Goal: Check status: Check status

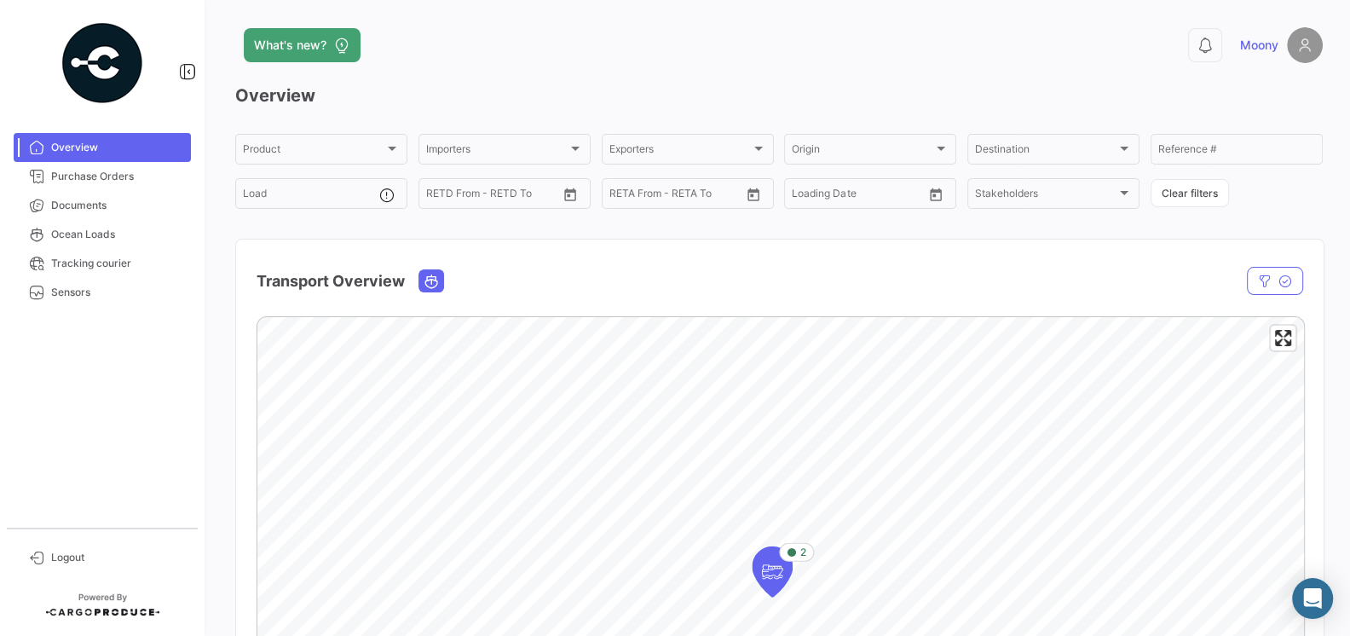
click at [517, 282] on div "Transport Overview" at bounding box center [622, 281] width 733 height 43
click at [59, 177] on span "Purchase Orders" at bounding box center [117, 176] width 133 height 15
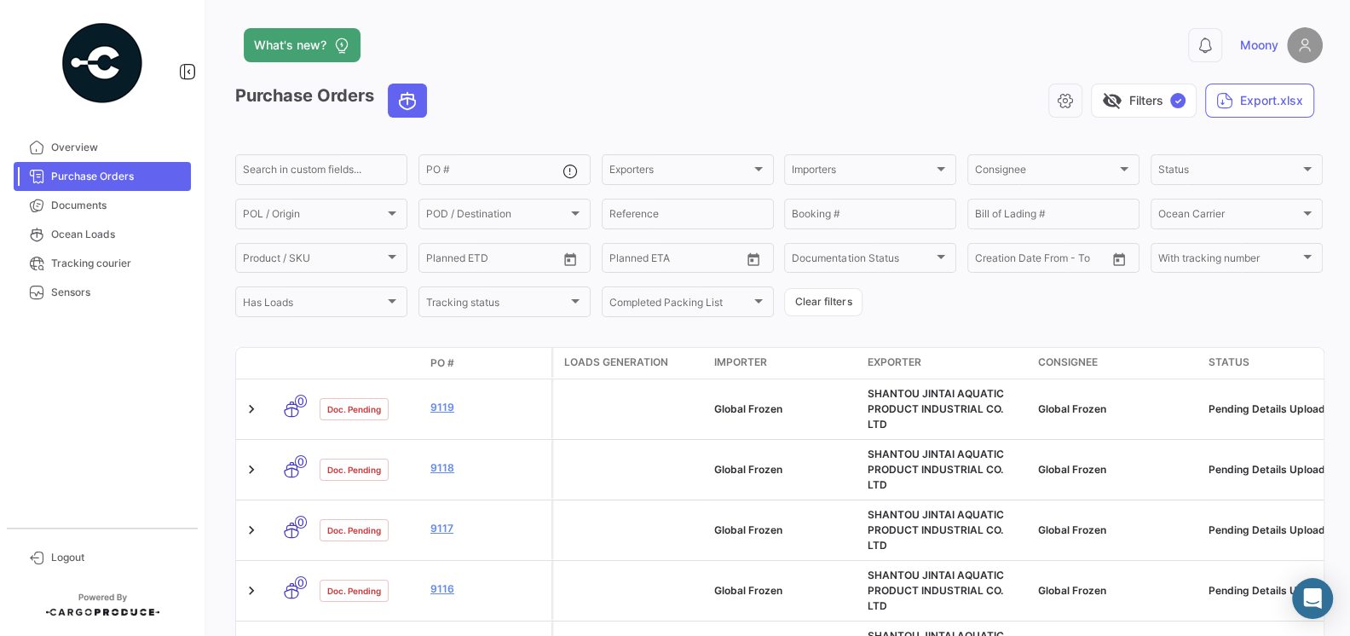
click at [581, 71] on app-header "What's new? 0 Moony" at bounding box center [778, 55] width 1087 height 56
click at [488, 173] on input "PO #" at bounding box center [494, 172] width 136 height 12
click at [500, 55] on div "What's new?" at bounding box center [534, 45] width 598 height 34
click at [504, 91] on div "visibility_off Filters ✓ Export.xlsx" at bounding box center [882, 101] width 882 height 34
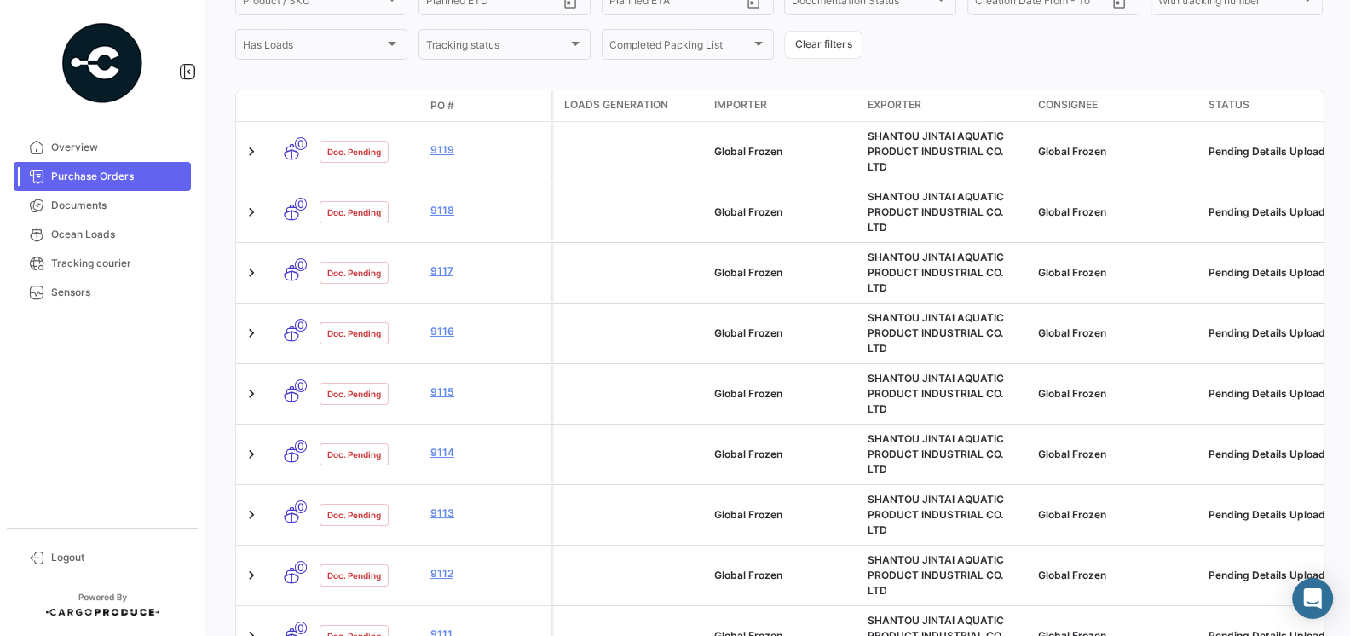
scroll to position [308, 0]
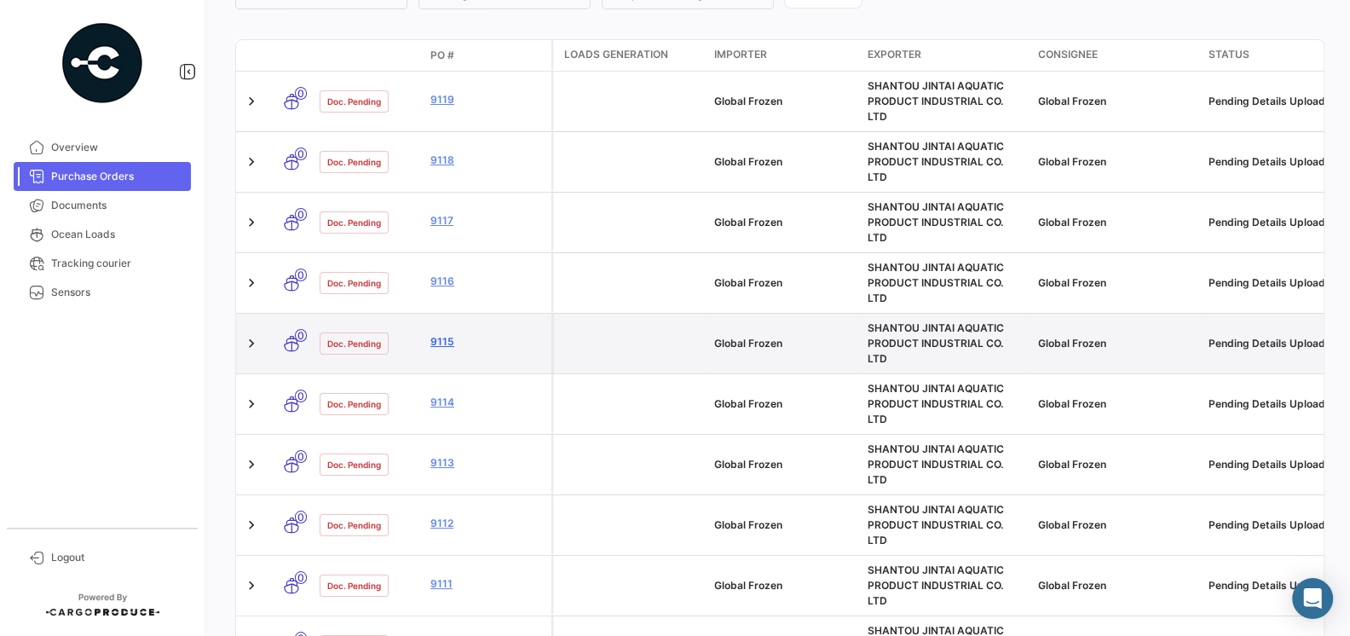
click at [445, 334] on link "9115" at bounding box center [487, 341] width 114 height 15
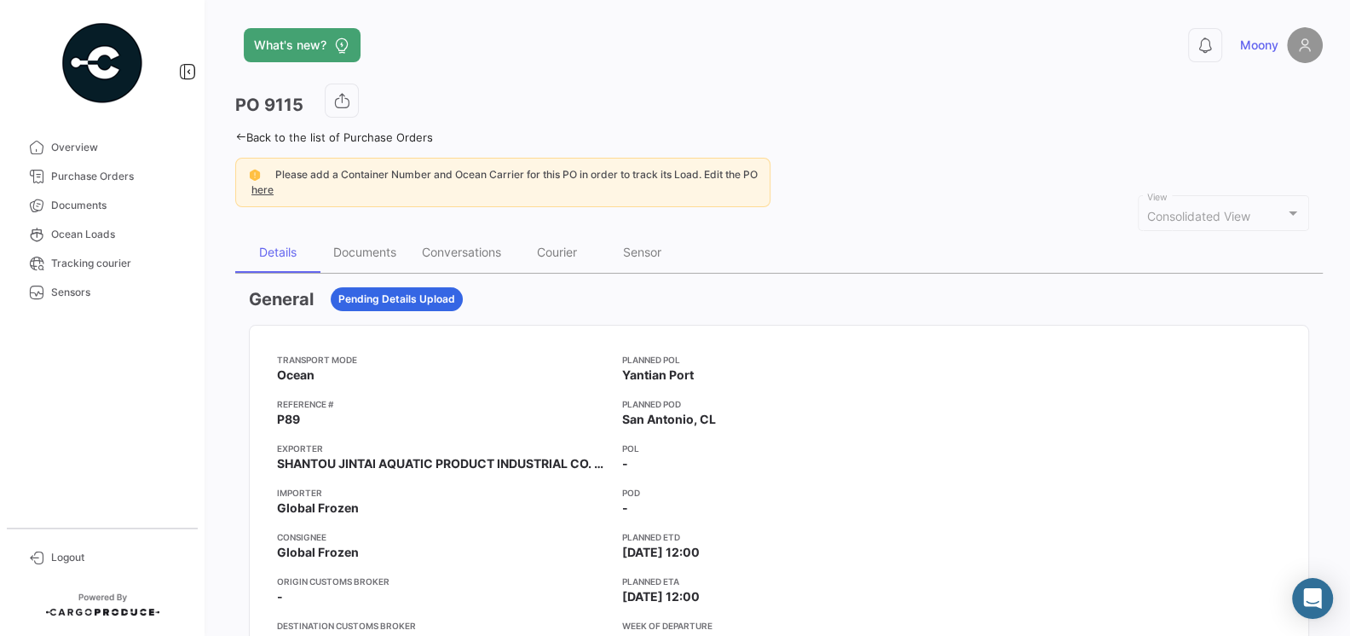
click at [538, 326] on mat-card-content "Transport mode Ocean Reference # P89 Exporter SHANTOU JINTAI AQUATIC PRODUCT IN…" at bounding box center [779, 529] width 1058 height 409
click at [375, 241] on div "Documents" at bounding box center [364, 252] width 89 height 41
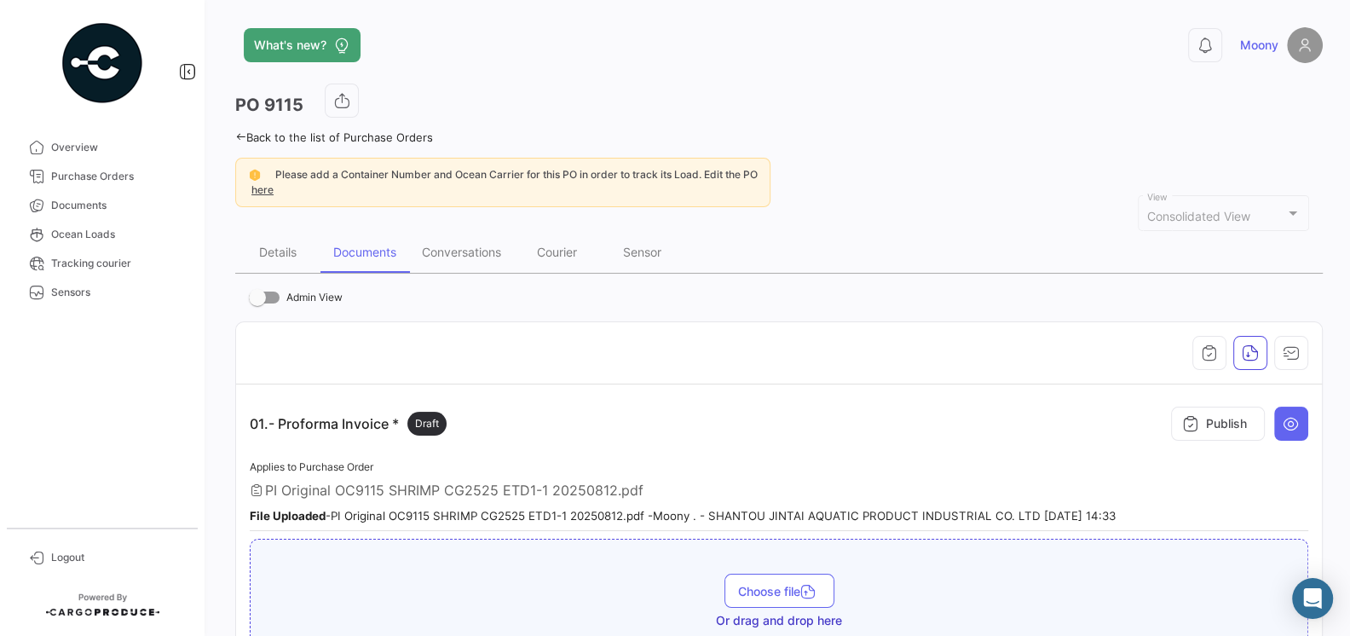
click at [910, 441] on div "01.- Proforma Invoice * Draft Publish" at bounding box center [779, 423] width 1058 height 51
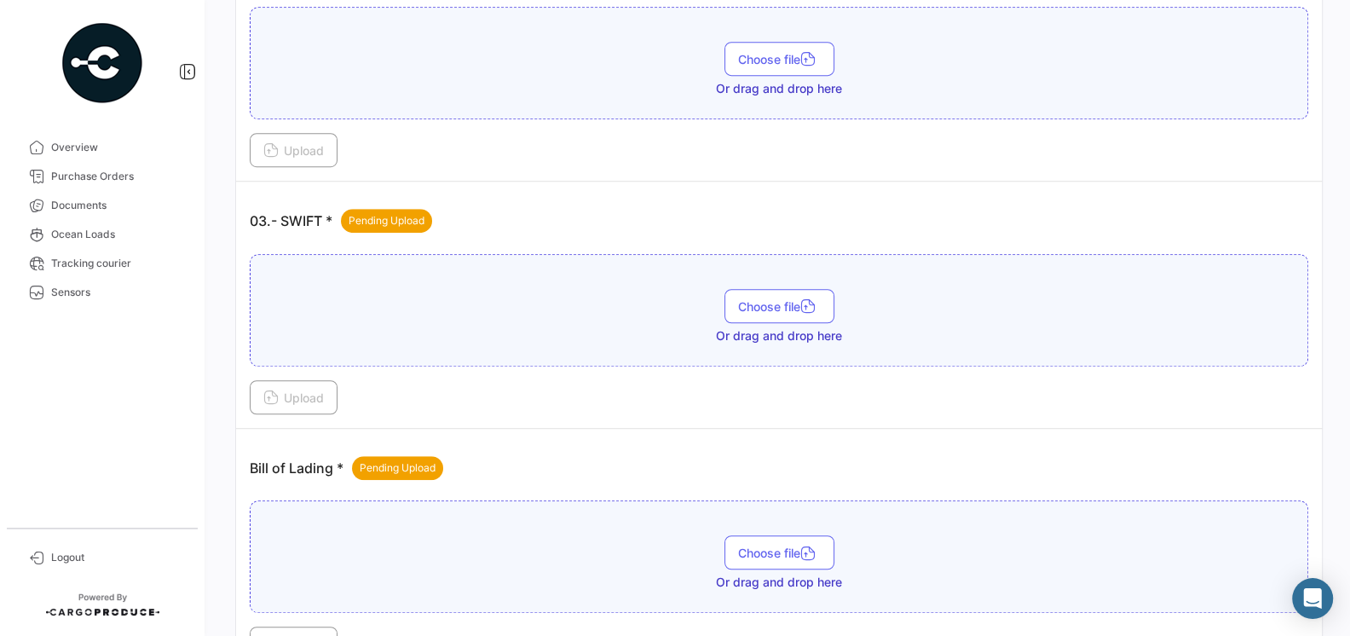
scroll to position [862, 0]
click at [531, 206] on div "03.- SWIFT * Pending Upload" at bounding box center [779, 219] width 1058 height 51
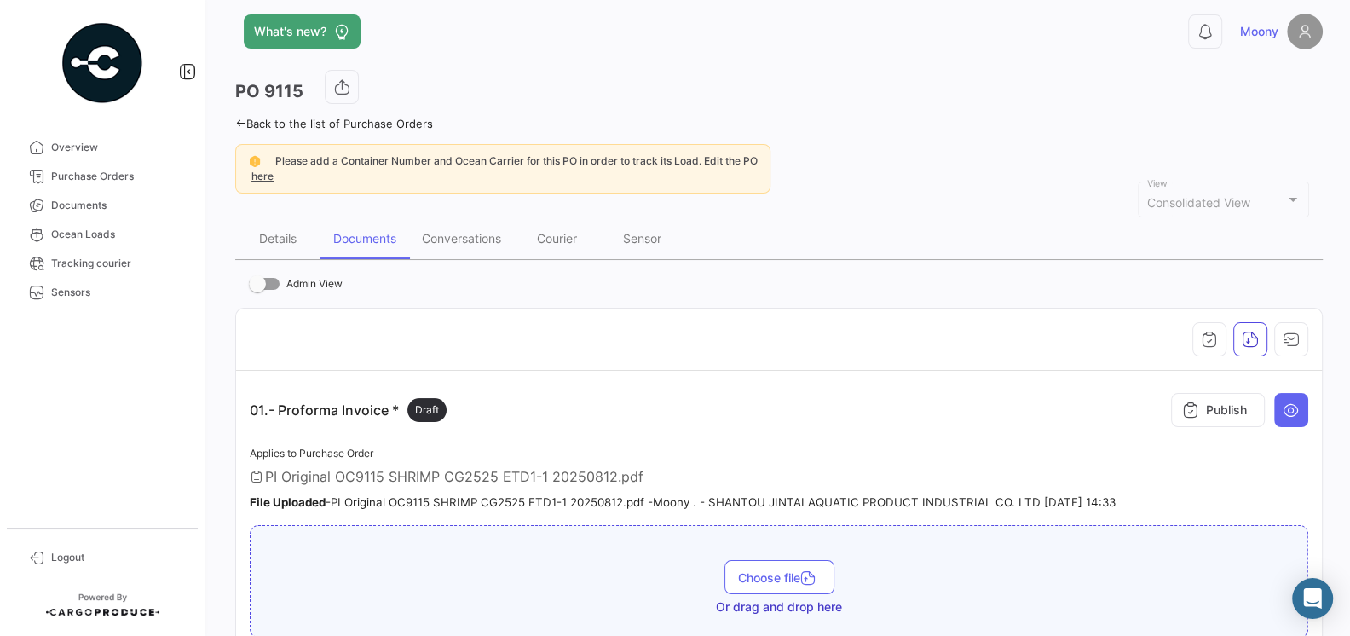
scroll to position [0, 0]
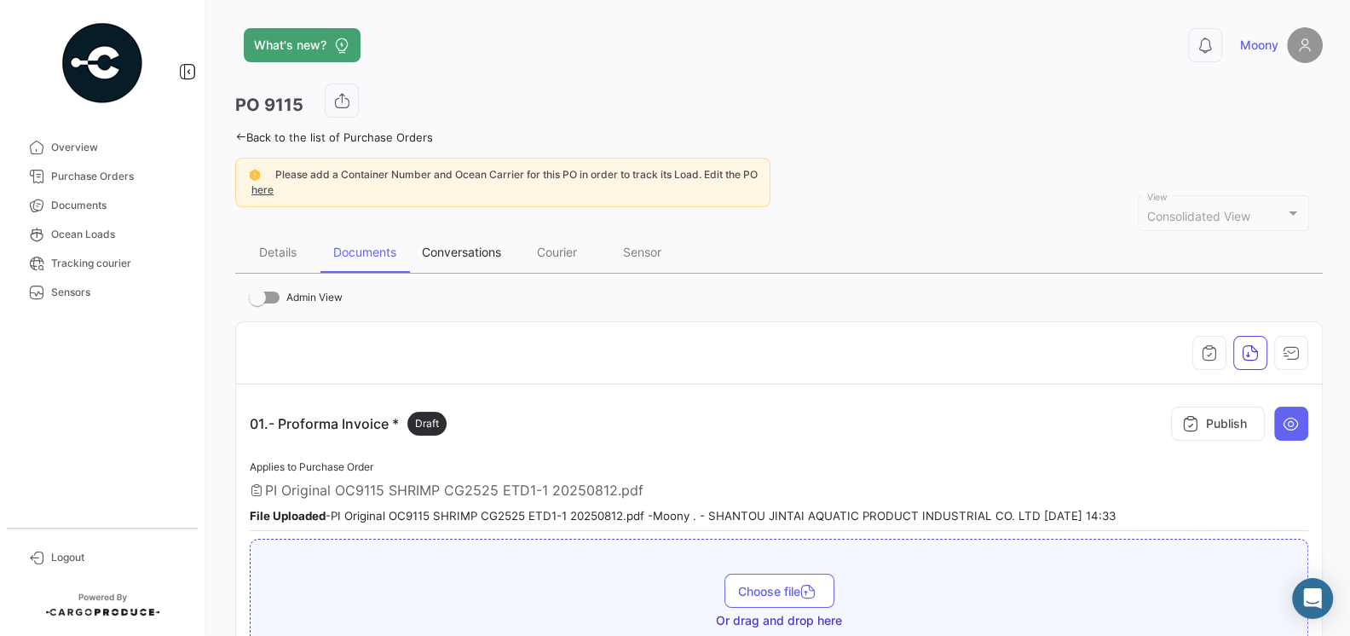
click at [456, 245] on div "Conversations" at bounding box center [461, 252] width 79 height 14
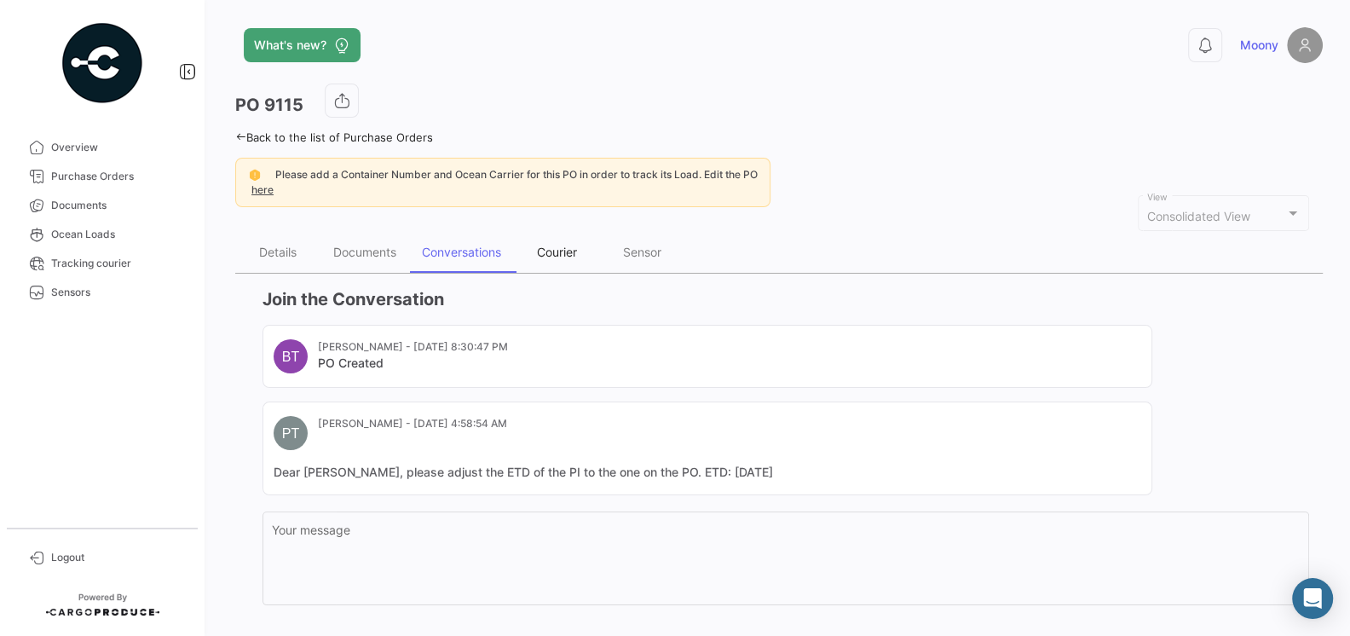
click at [559, 256] on div "Courier" at bounding box center [557, 252] width 40 height 14
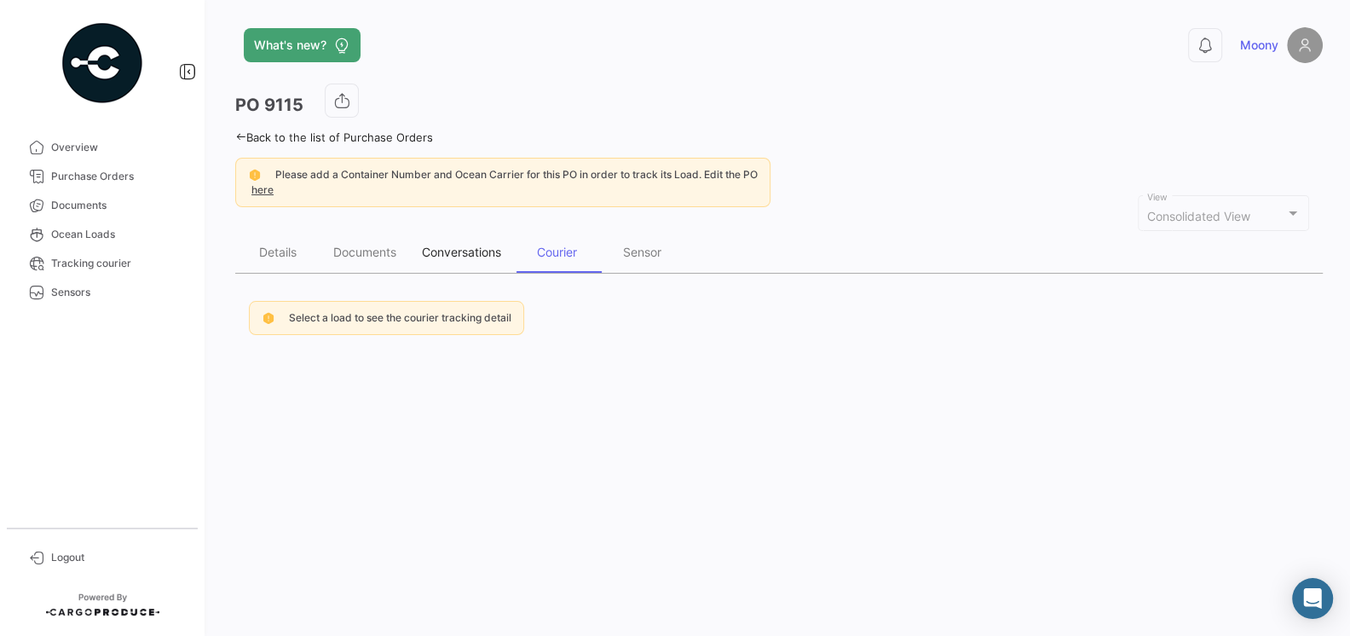
click at [473, 245] on div "Conversations" at bounding box center [461, 252] width 79 height 14
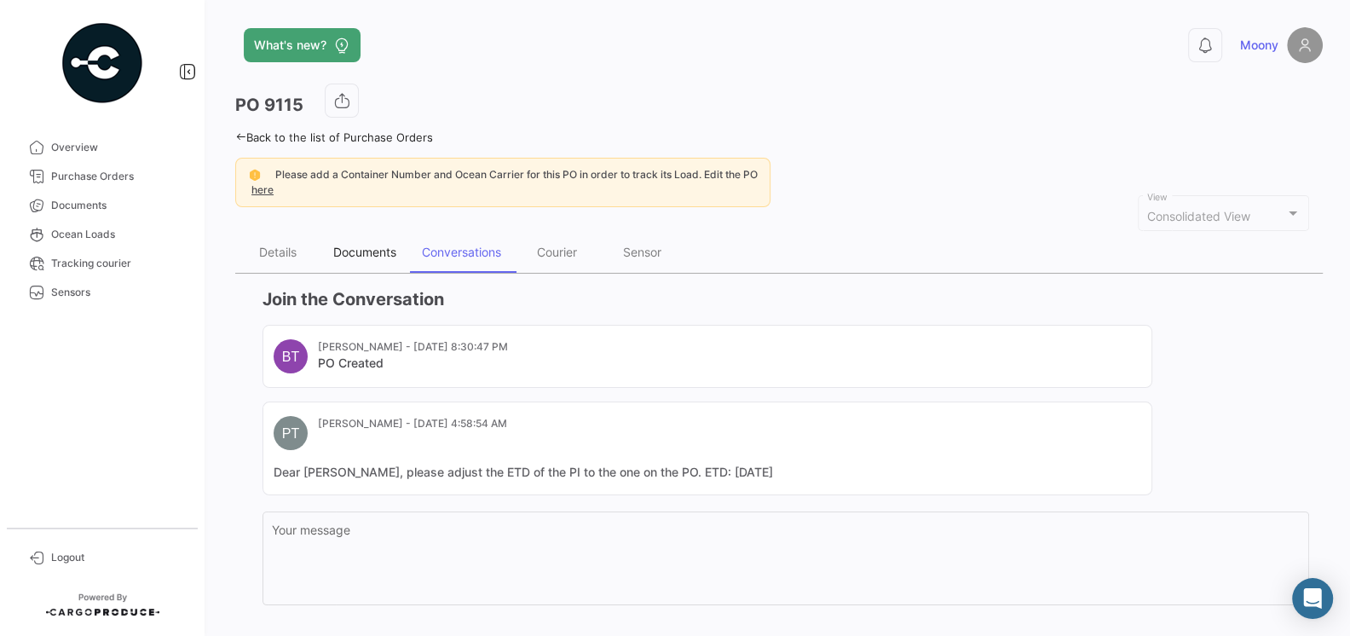
click at [378, 238] on div "Documents" at bounding box center [364, 252] width 89 height 41
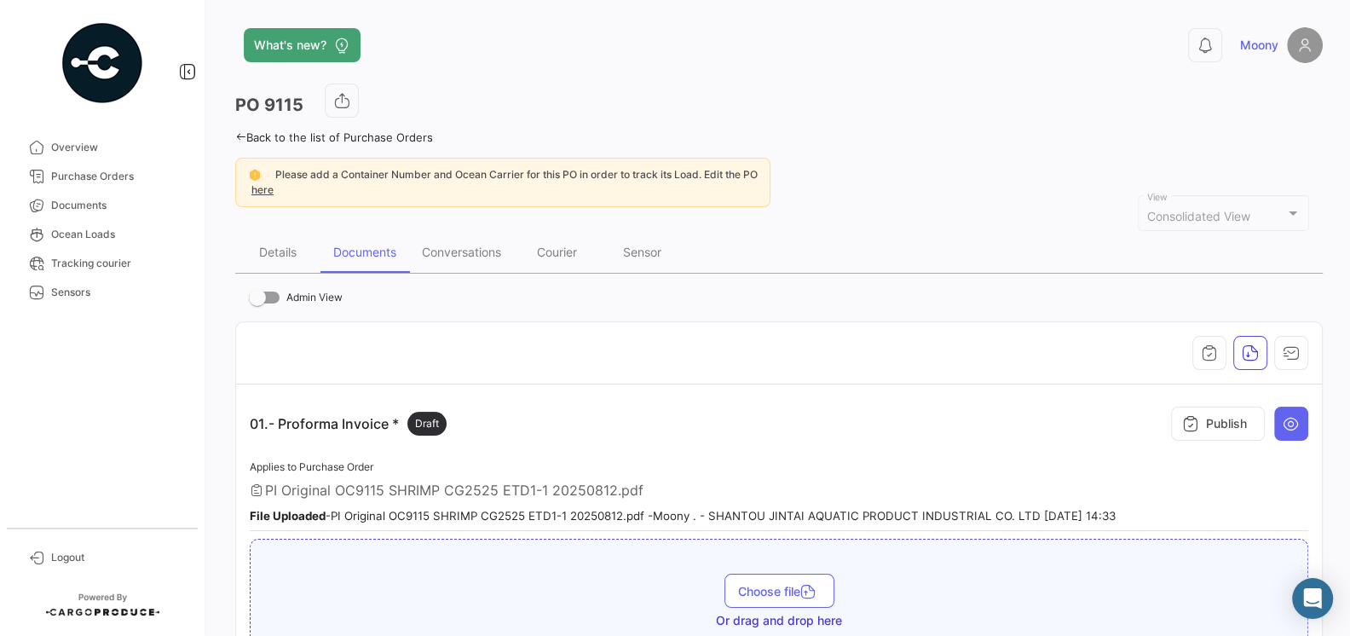
click at [500, 426] on div "01.- Proforma Invoice * Draft Publish" at bounding box center [779, 423] width 1058 height 51
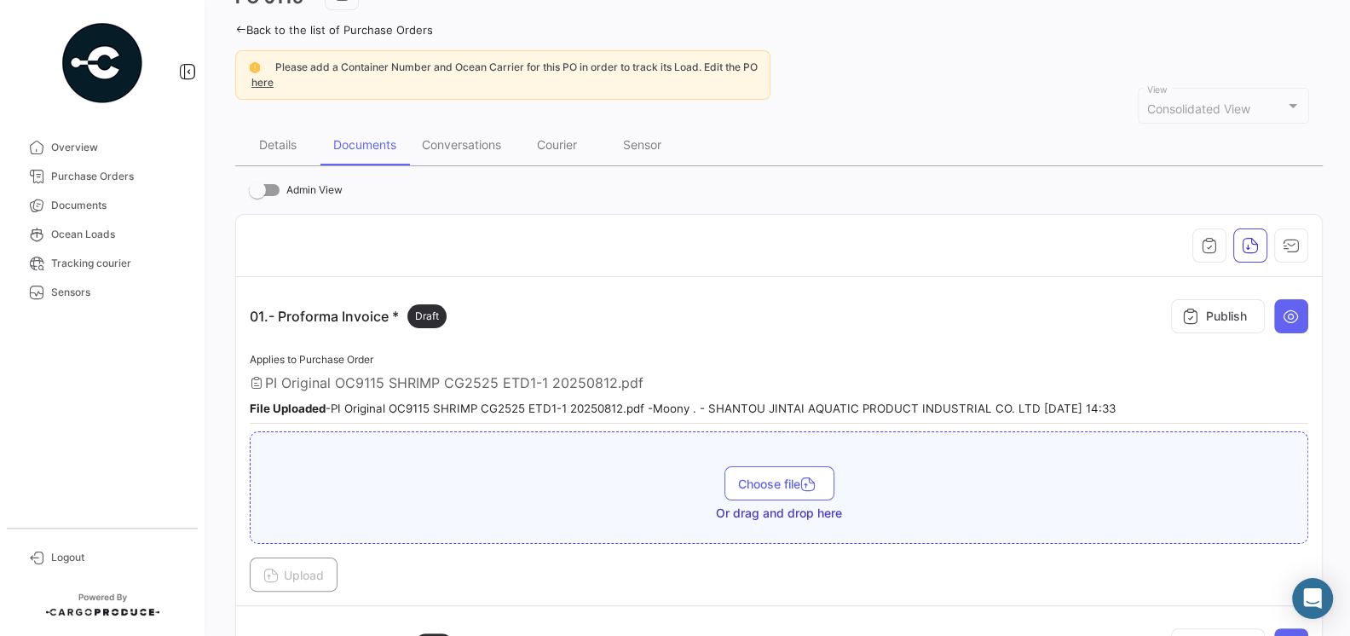
scroll to position [99, 0]
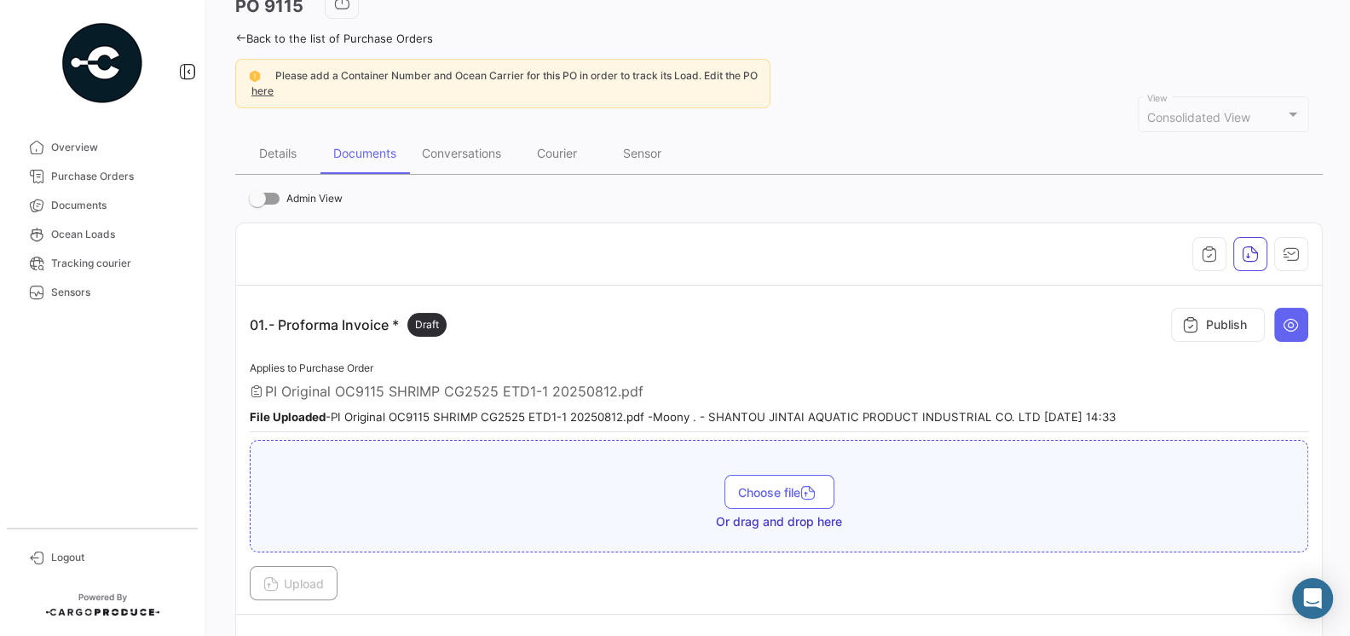
click at [303, 299] on div "01.- Proforma Invoice * Draft Publish" at bounding box center [779, 324] width 1058 height 51
click at [632, 415] on small "File Uploaded - PI Original OC9115 SHRIMP CG2525 ETD1-1 20250812.pdf - Moony . …" at bounding box center [683, 417] width 866 height 14
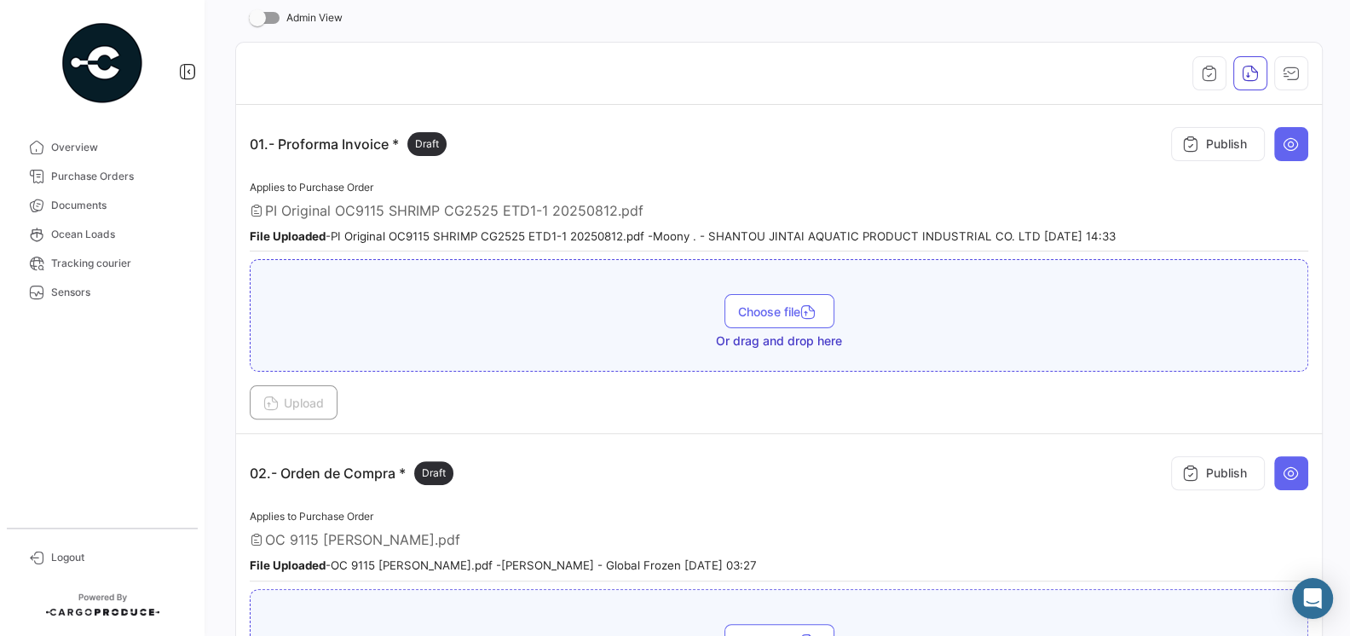
scroll to position [355, 0]
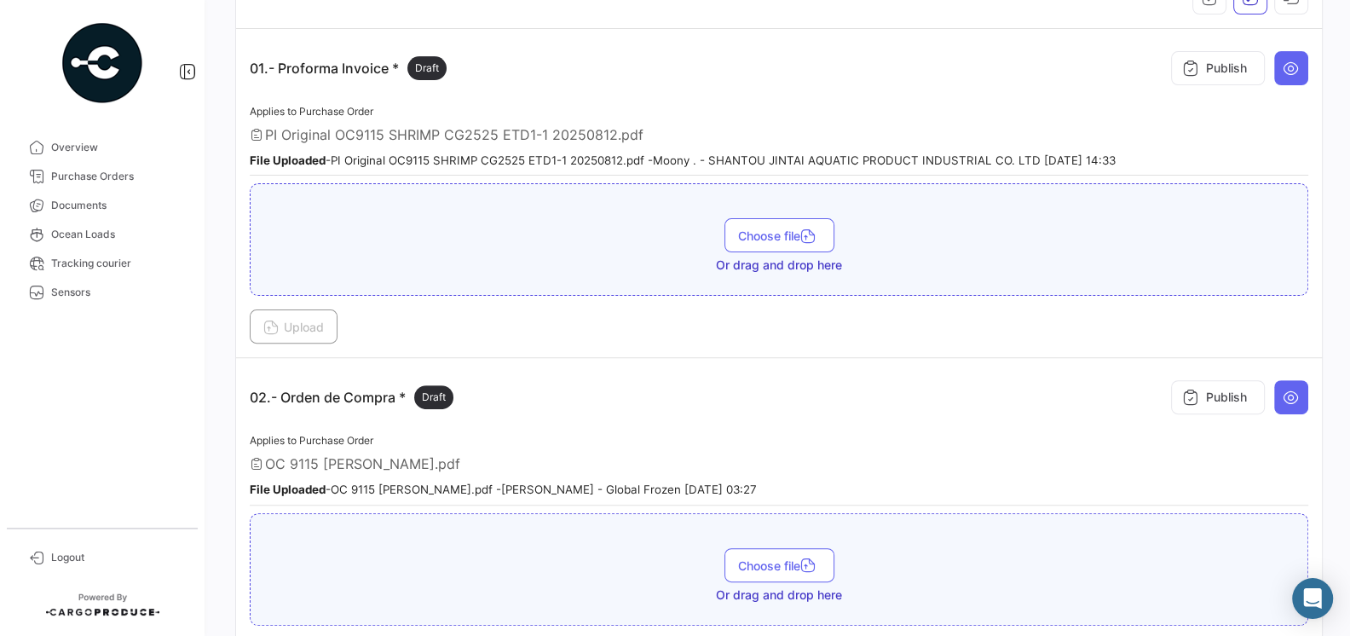
click at [619, 400] on div "02.- Orden de Compra * Draft Publish" at bounding box center [779, 396] width 1058 height 51
click at [616, 389] on div "02.- Orden de Compra * Draft Publish" at bounding box center [779, 396] width 1058 height 51
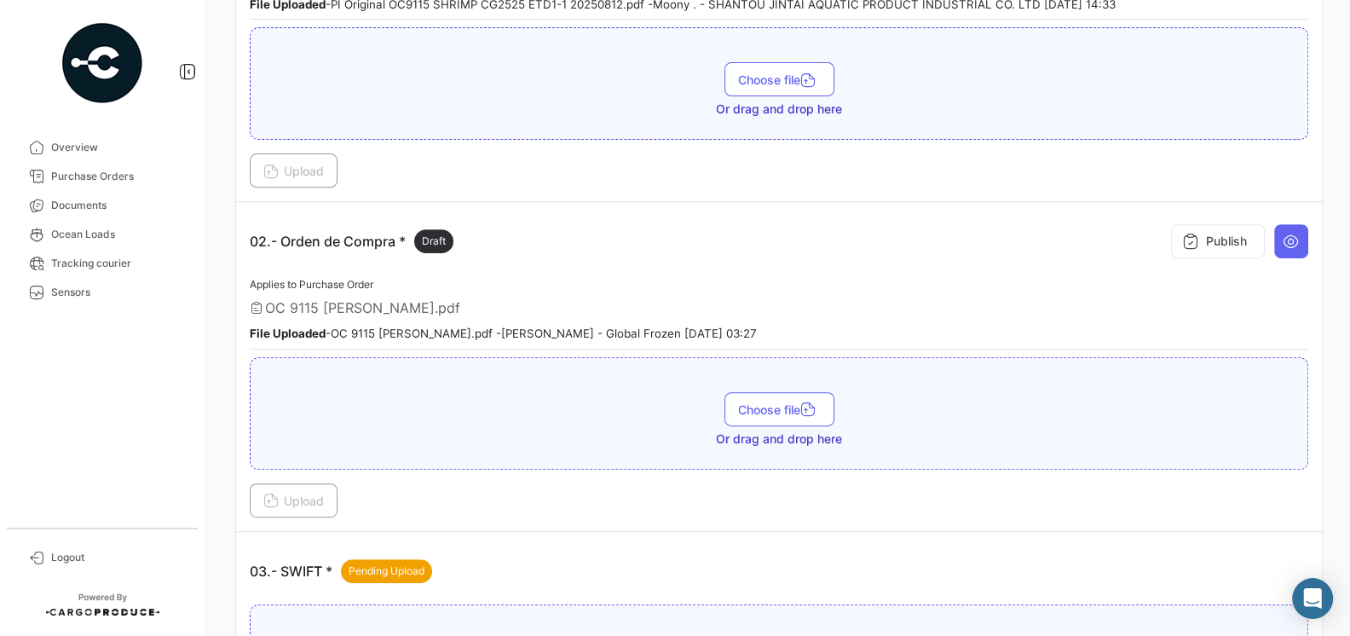
scroll to position [518, 0]
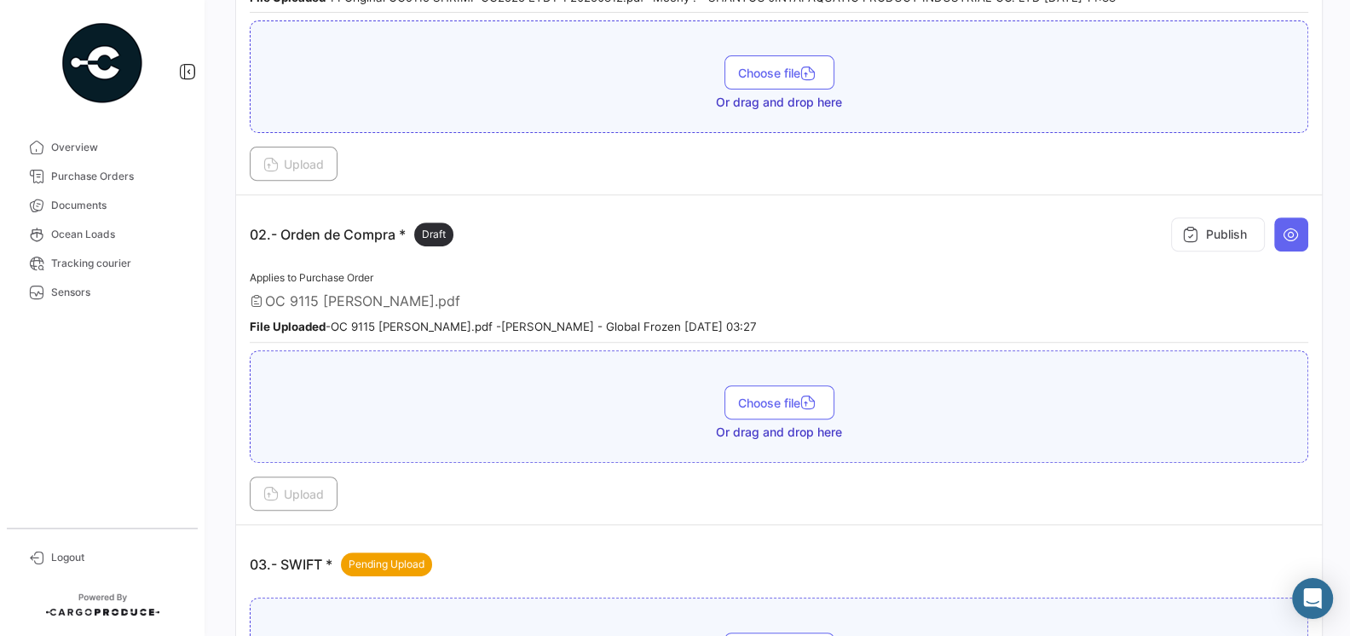
click at [642, 225] on div "02.- Orden de Compra * Draft Publish" at bounding box center [779, 234] width 1058 height 51
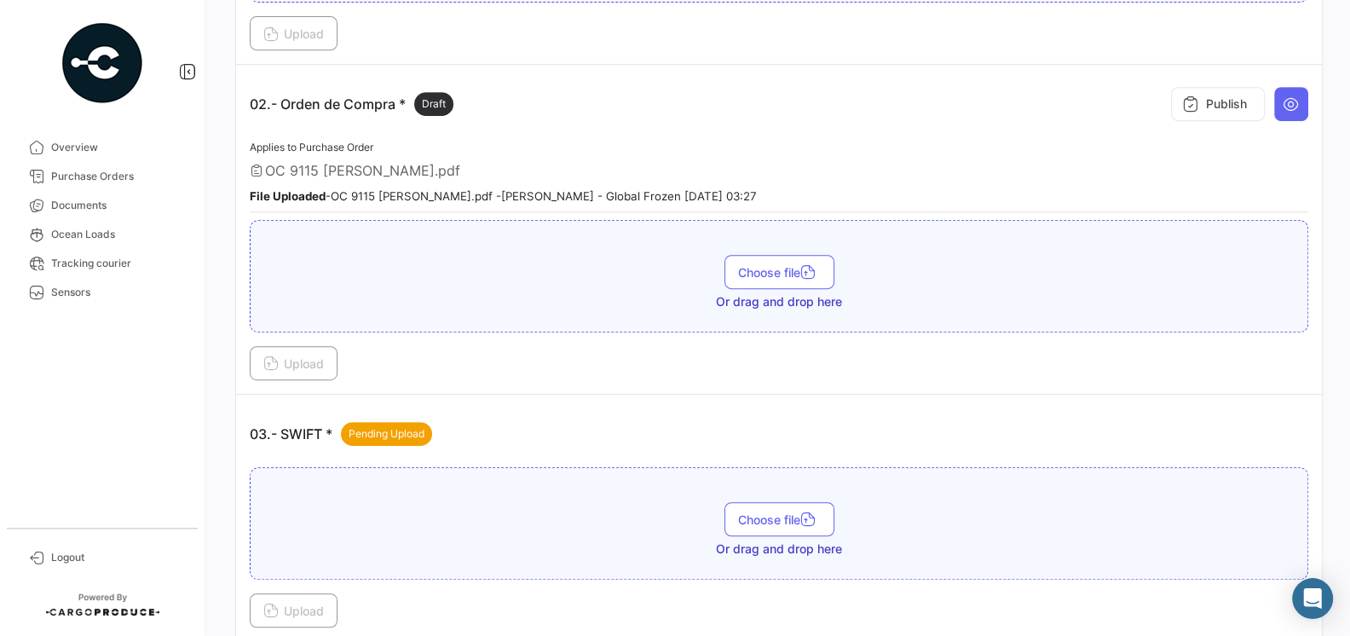
scroll to position [739, 0]
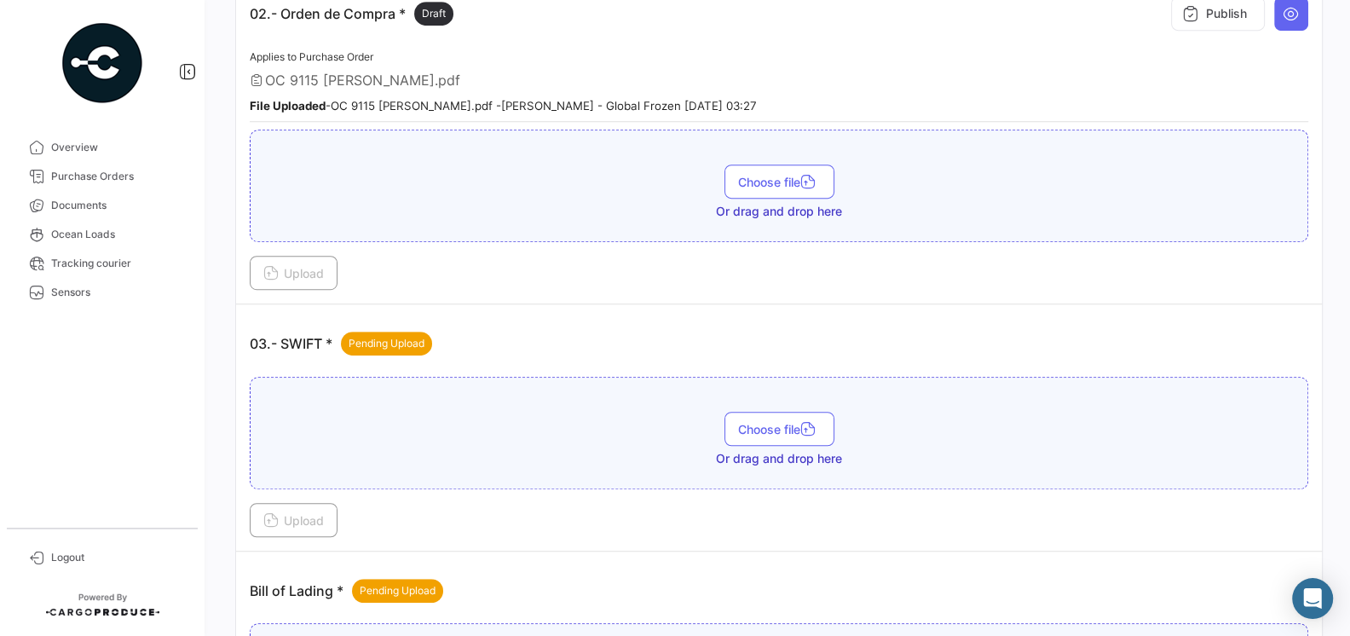
click at [633, 304] on td "03.- SWIFT * Pending Upload Choose file Or drag and drop here Upload" at bounding box center [779, 427] width 1086 height 247
click at [614, 318] on div "03.- SWIFT * Pending Upload" at bounding box center [779, 343] width 1058 height 51
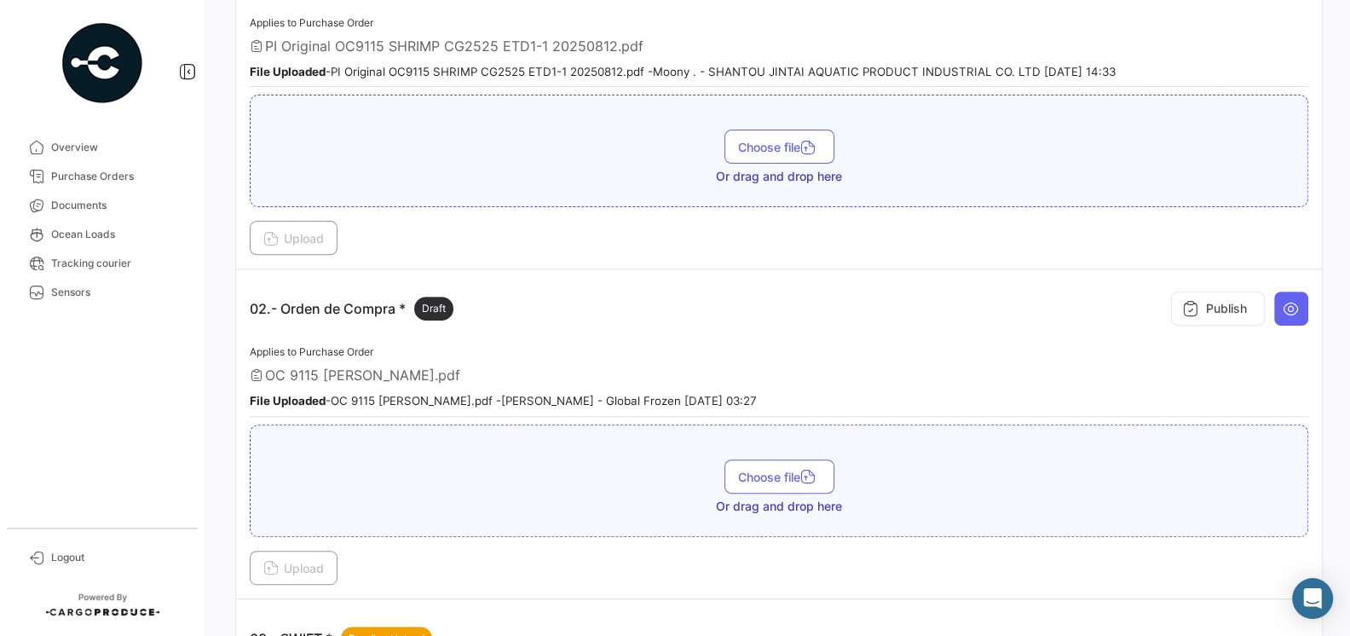
scroll to position [439, 0]
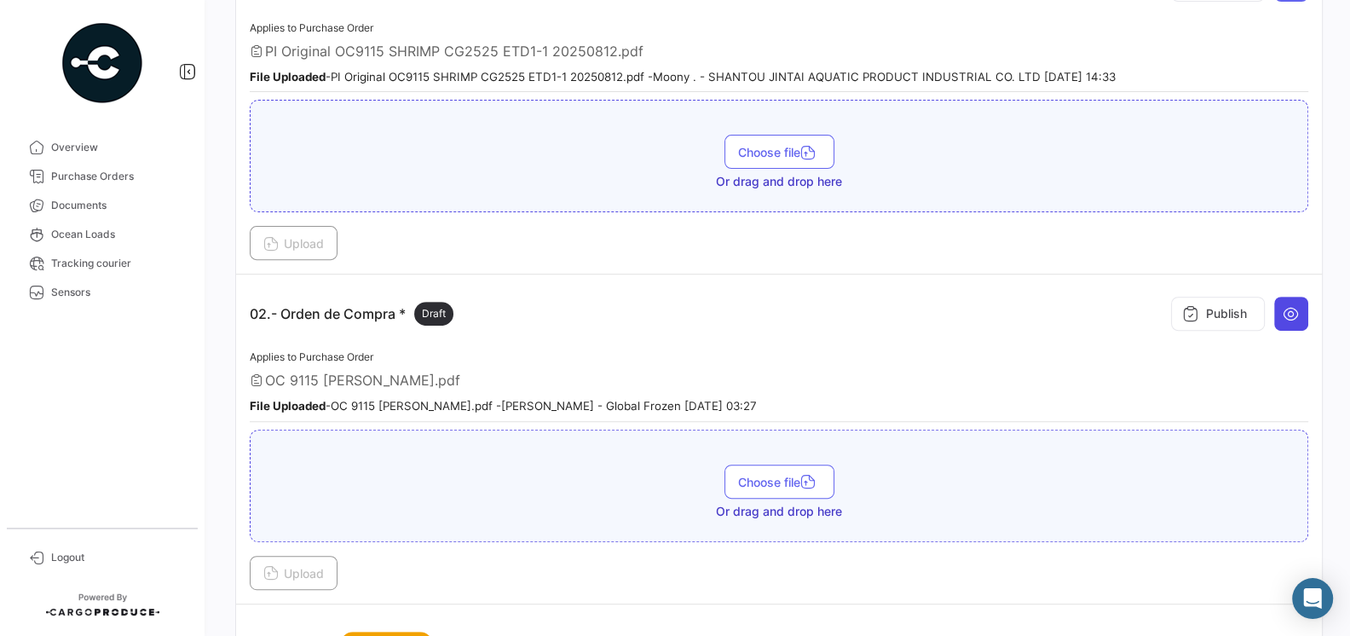
click at [1285, 314] on icon at bounding box center [1290, 313] width 17 height 17
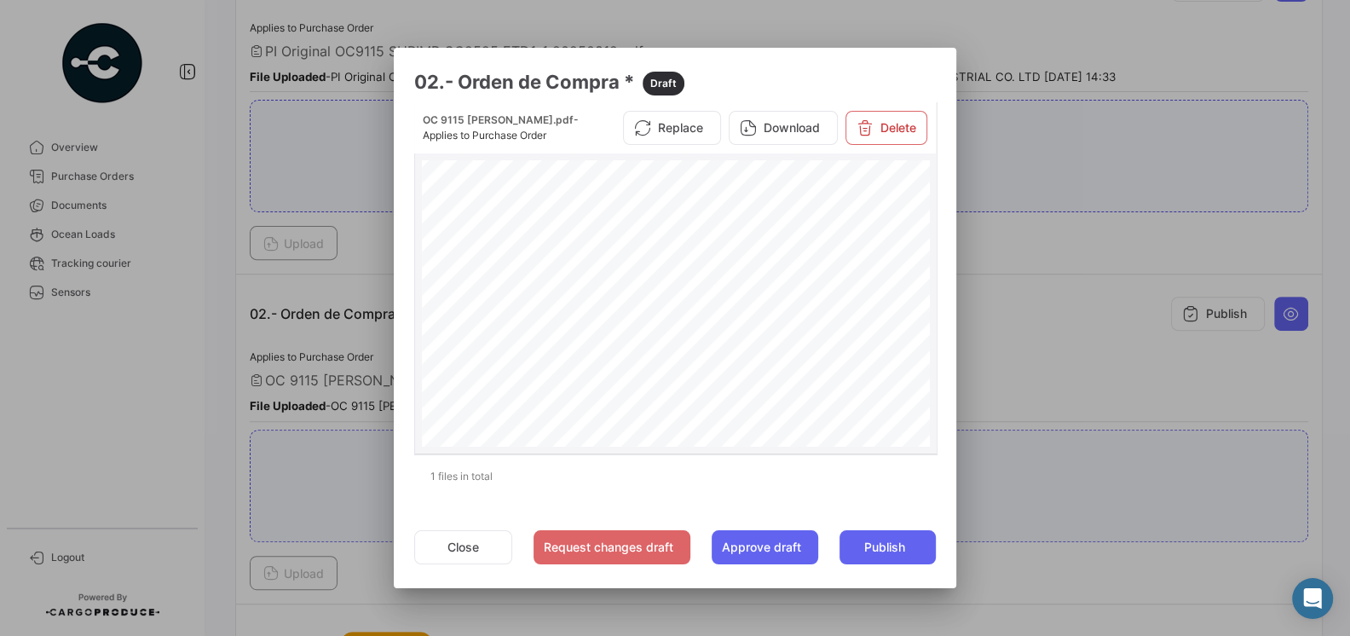
scroll to position [0, 0]
click at [1073, 393] on div at bounding box center [675, 318] width 1350 height 636
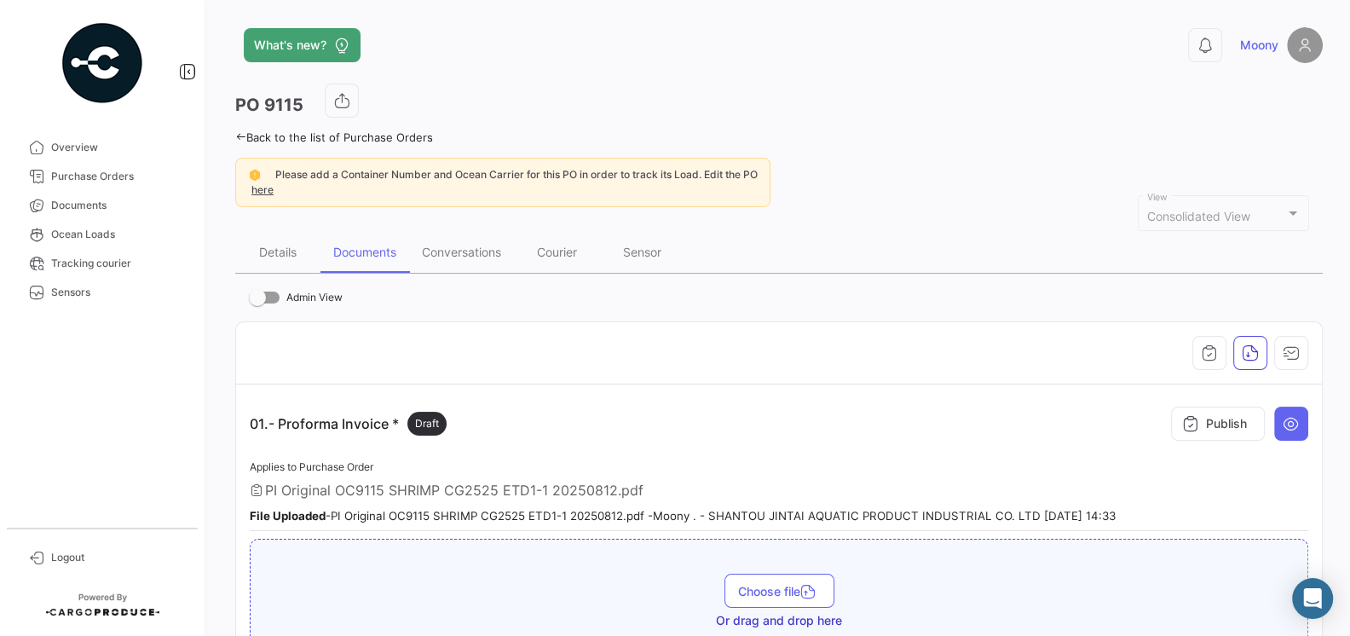
click at [808, 356] on div at bounding box center [779, 353] width 1058 height 34
click at [474, 253] on div "Conversations" at bounding box center [461, 252] width 79 height 14
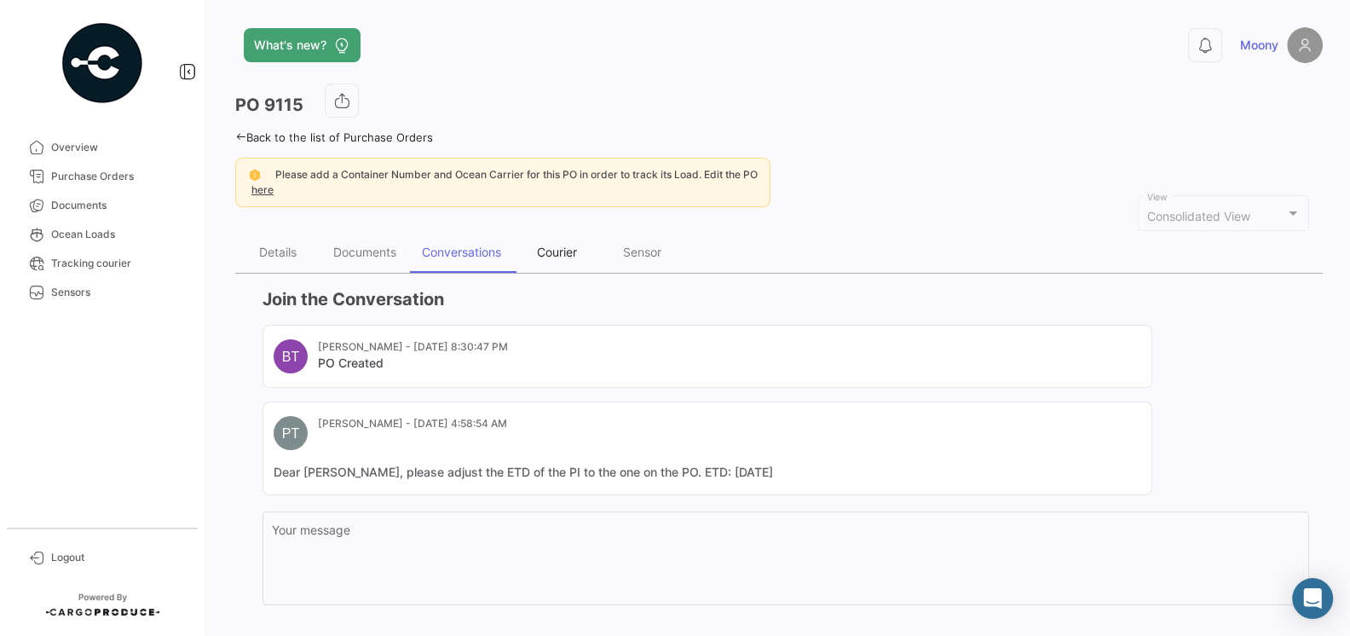
click at [544, 256] on div "Courier" at bounding box center [557, 252] width 40 height 14
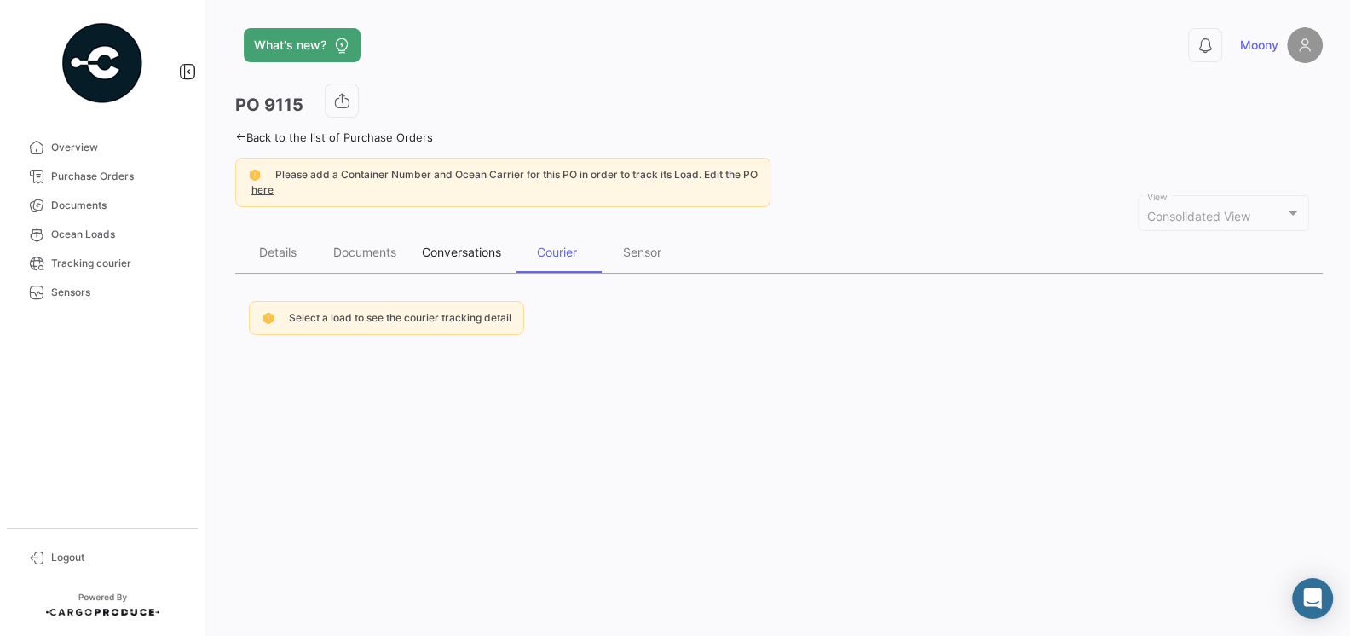
click at [437, 256] on div "Conversations" at bounding box center [461, 252] width 79 height 14
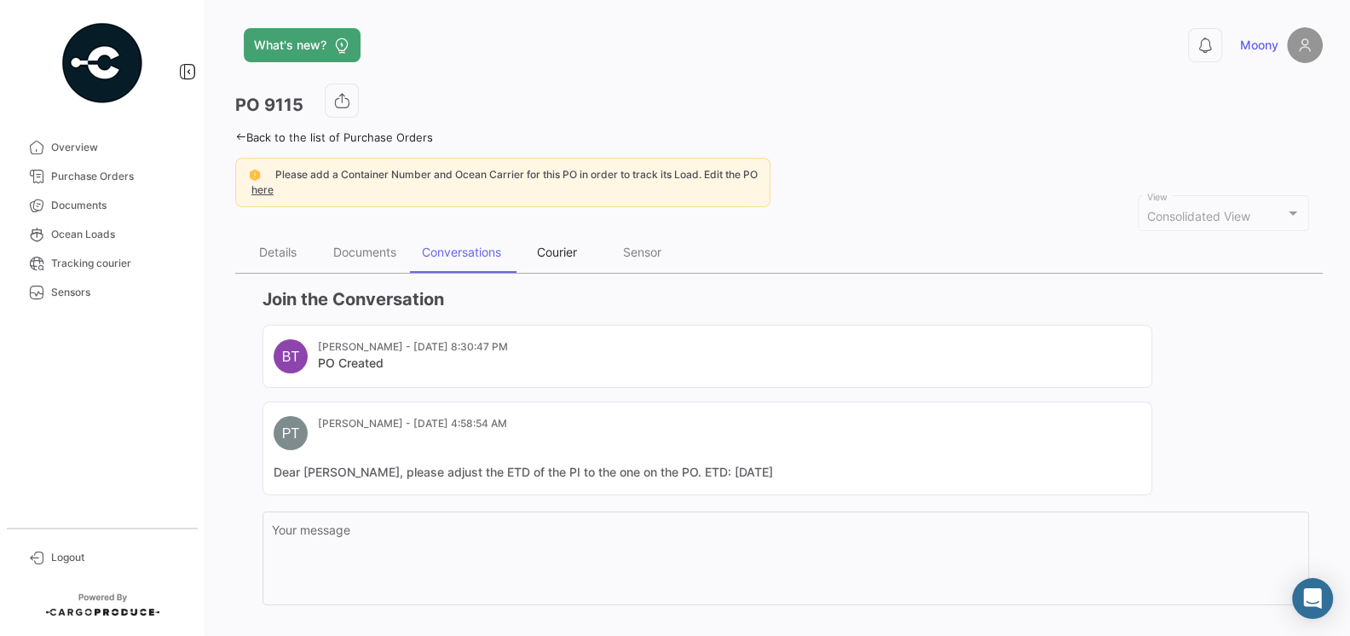
click at [570, 258] on div "Courier" at bounding box center [556, 252] width 85 height 41
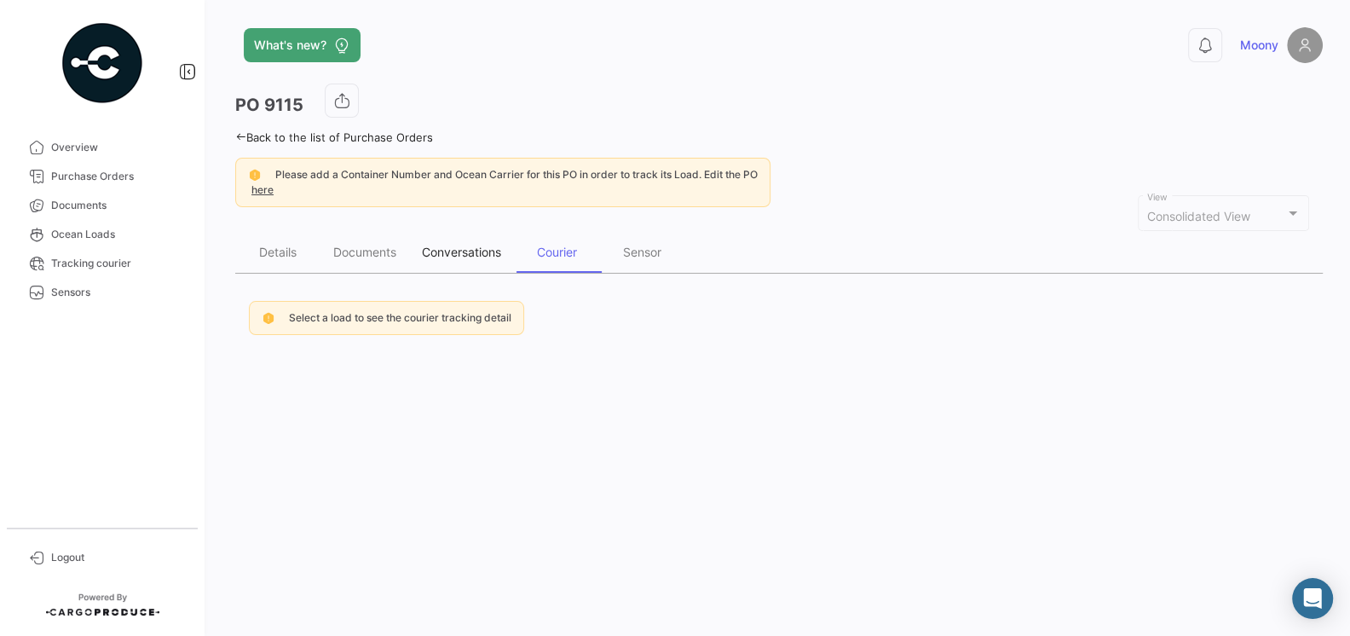
click at [470, 257] on div "Conversations" at bounding box center [461, 252] width 79 height 14
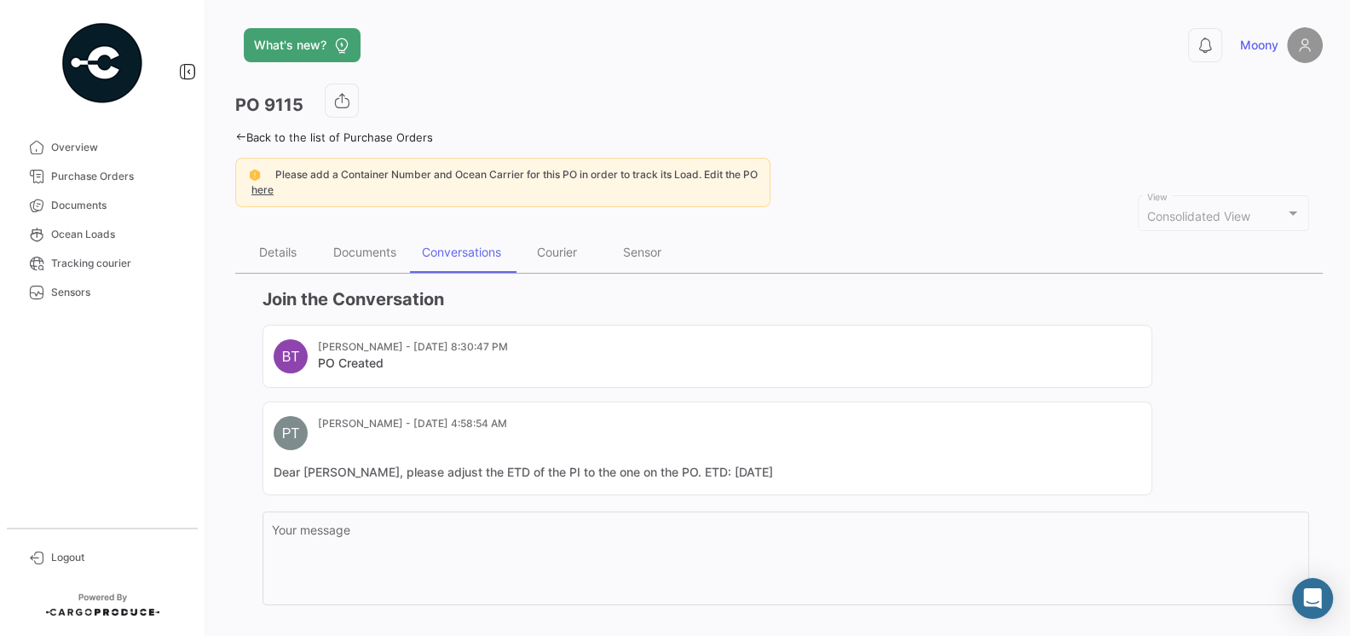
scroll to position [88, 0]
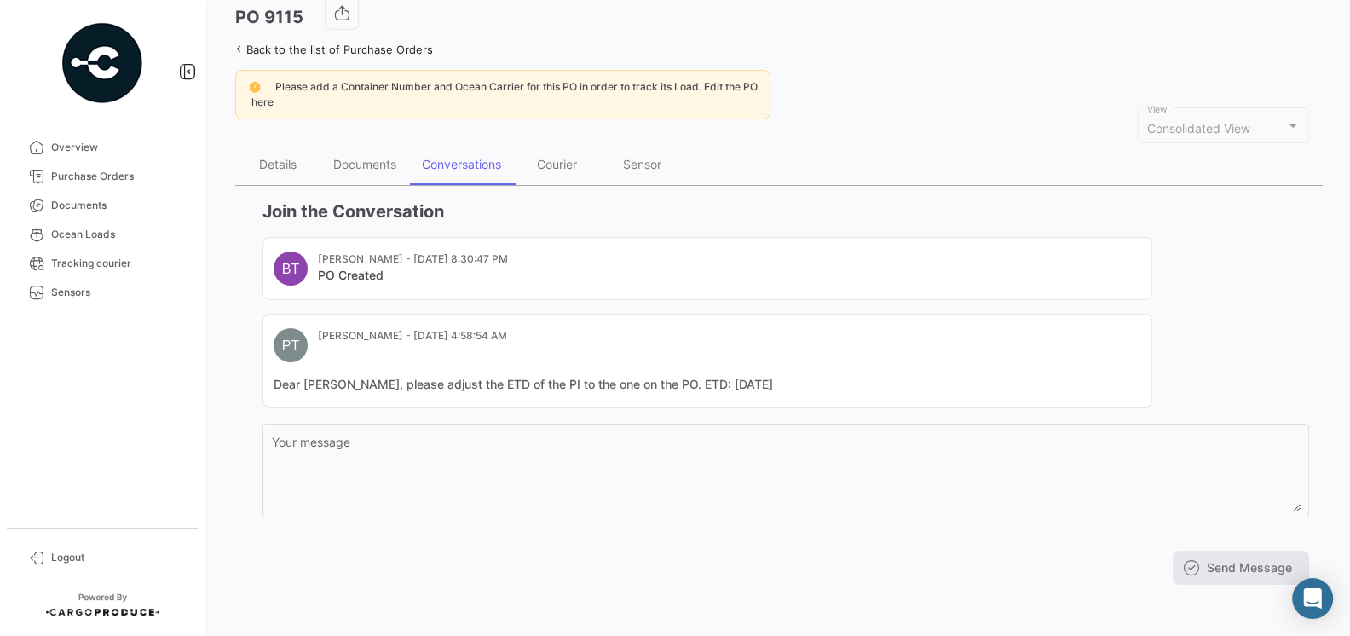
click at [488, 345] on div "[PERSON_NAME] - [DATE] 4:58:54 AM" at bounding box center [412, 345] width 189 height 34
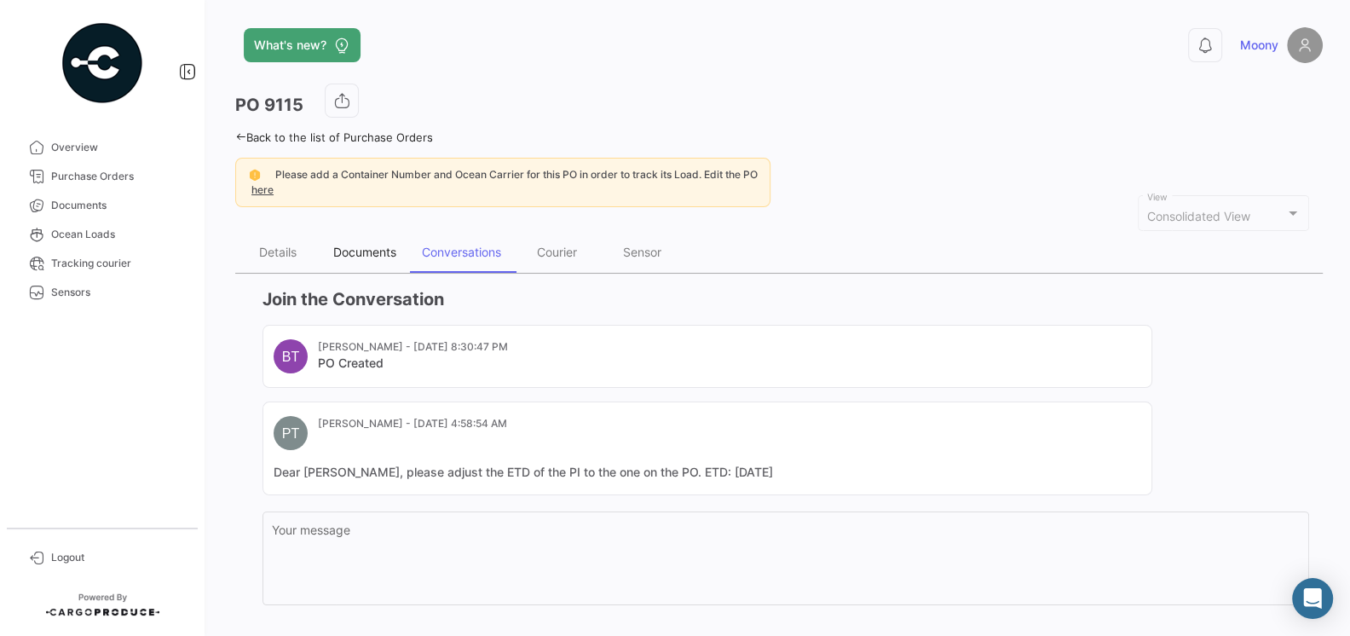
click at [343, 270] on div "Documents" at bounding box center [364, 252] width 89 height 41
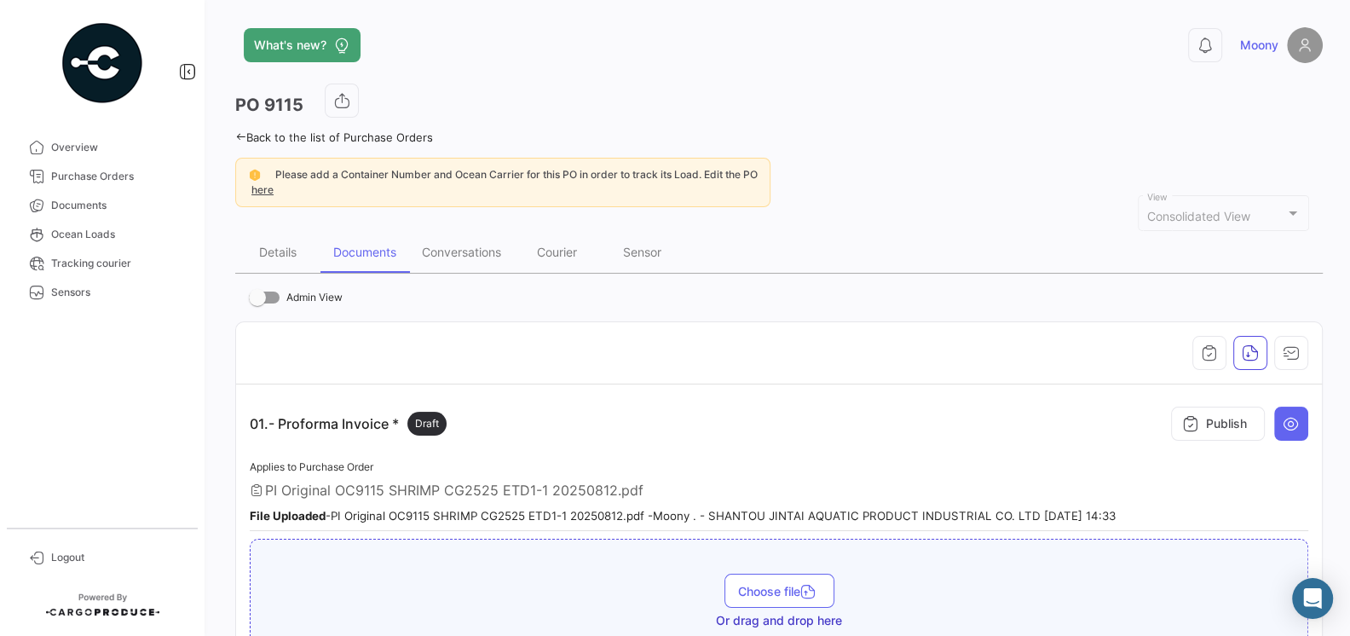
click at [130, 346] on mat-nav-list "Overview Purchase Orders Documents Ocean Loads Tracking courier Sensors" at bounding box center [102, 323] width 204 height 395
click at [138, 361] on mat-nav-list "Overview Purchase Orders Documents Ocean Loads Tracking courier Sensors" at bounding box center [102, 323] width 204 height 395
click at [133, 331] on mat-nav-list "Overview Purchase Orders Documents Ocean Loads Tracking courier Sensors" at bounding box center [102, 323] width 204 height 395
click at [203, 414] on mat-nav-list "Overview Purchase Orders Documents Ocean Loads Tracking courier Sensors" at bounding box center [102, 323] width 204 height 395
click at [251, 457] on div "Applies to Purchase Order PI Original OC9115 SHRIMP CG2525 ETD1-1 20250812.pdf …" at bounding box center [779, 494] width 1058 height 75
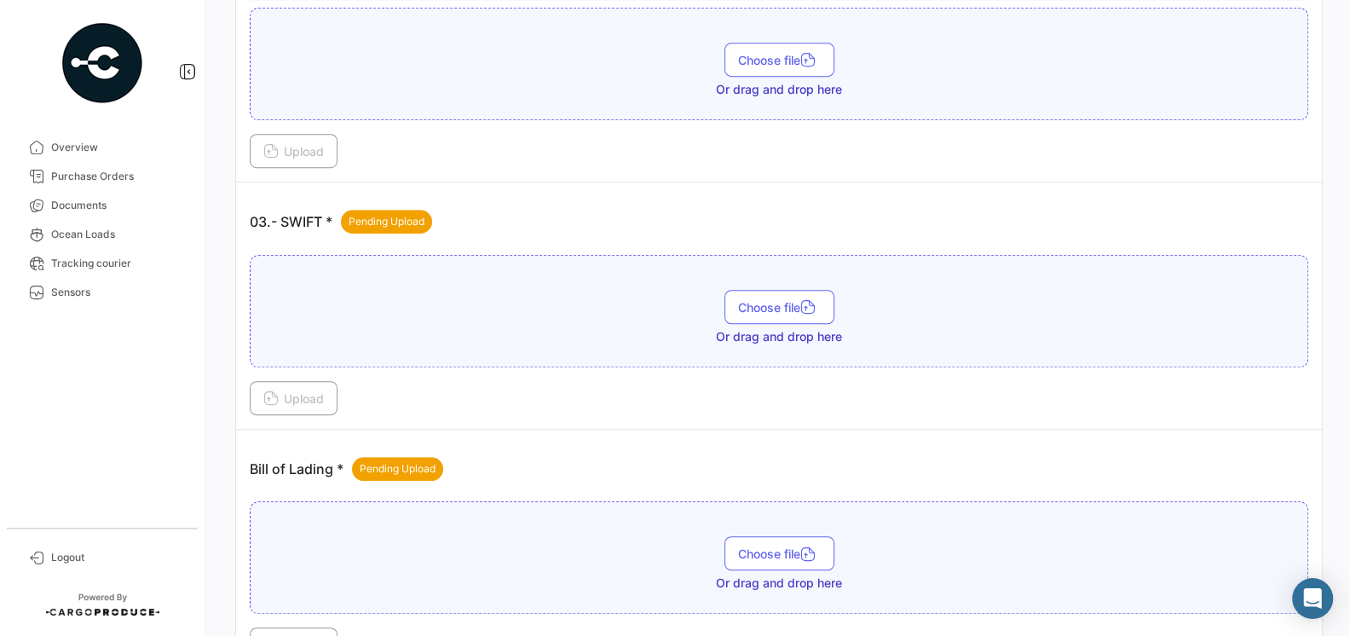
scroll to position [866, 0]
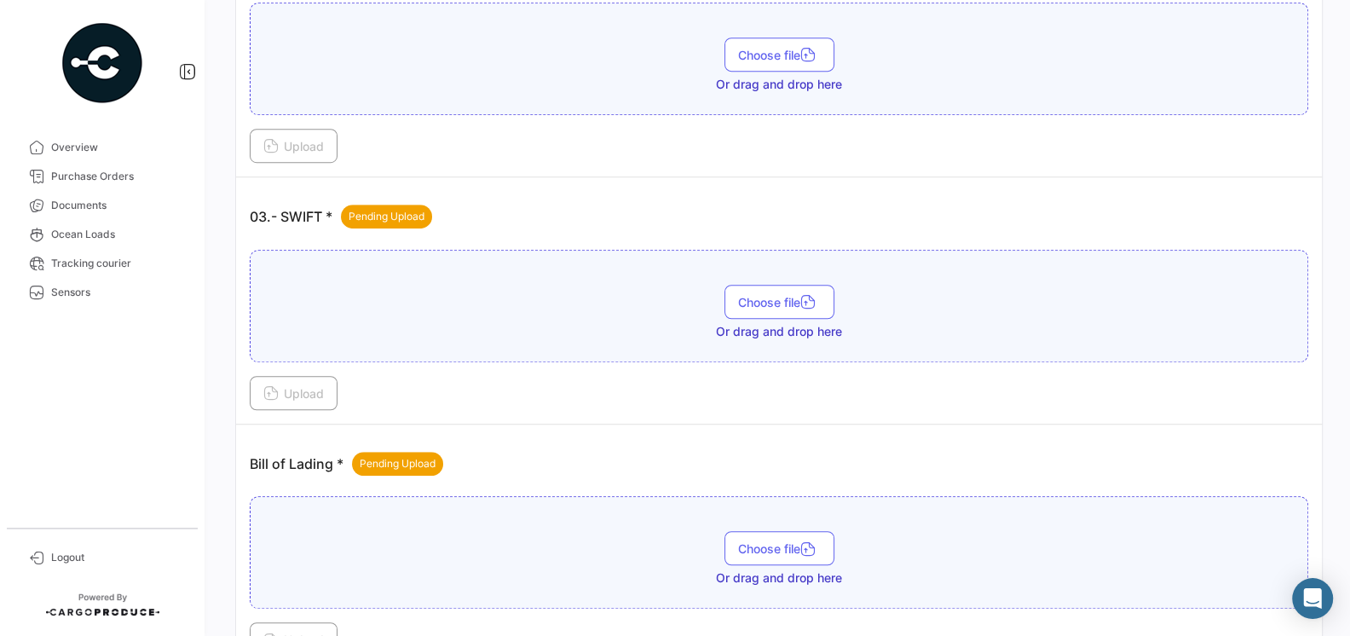
click at [234, 406] on div "What's new? 0 Moony PO 9115 Back to the list of Purchase Orders Please add a Co…" at bounding box center [779, 318] width 1142 height 636
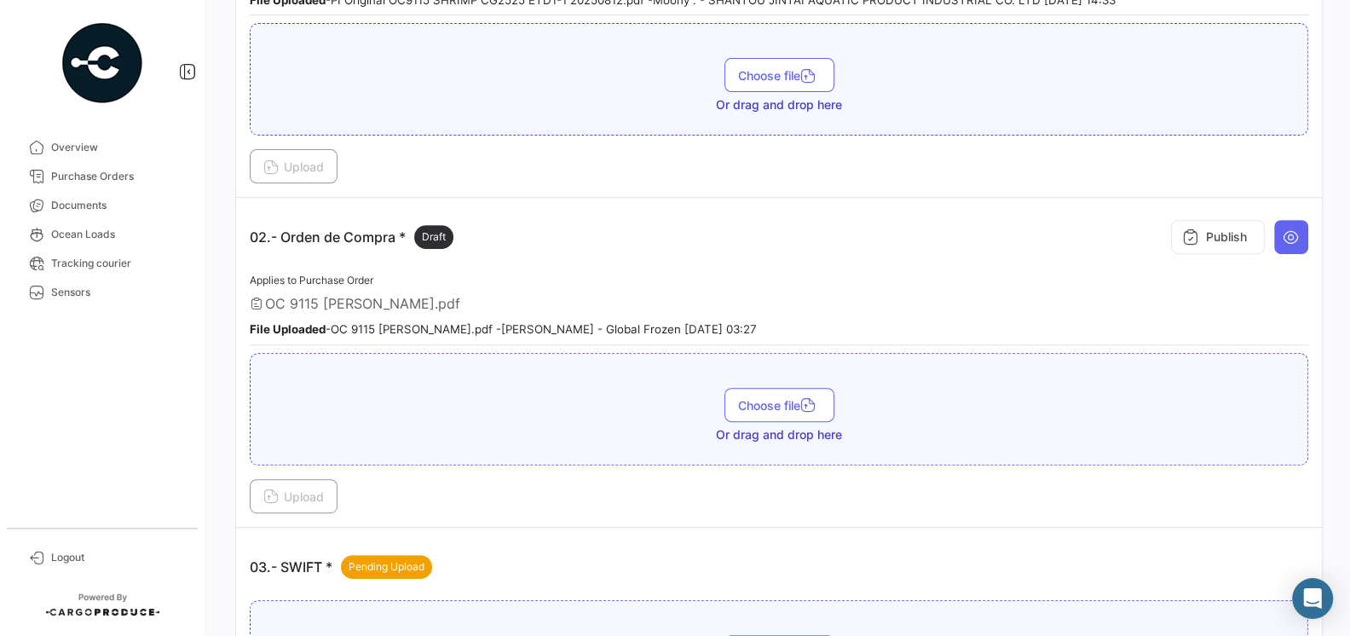
scroll to position [620, 0]
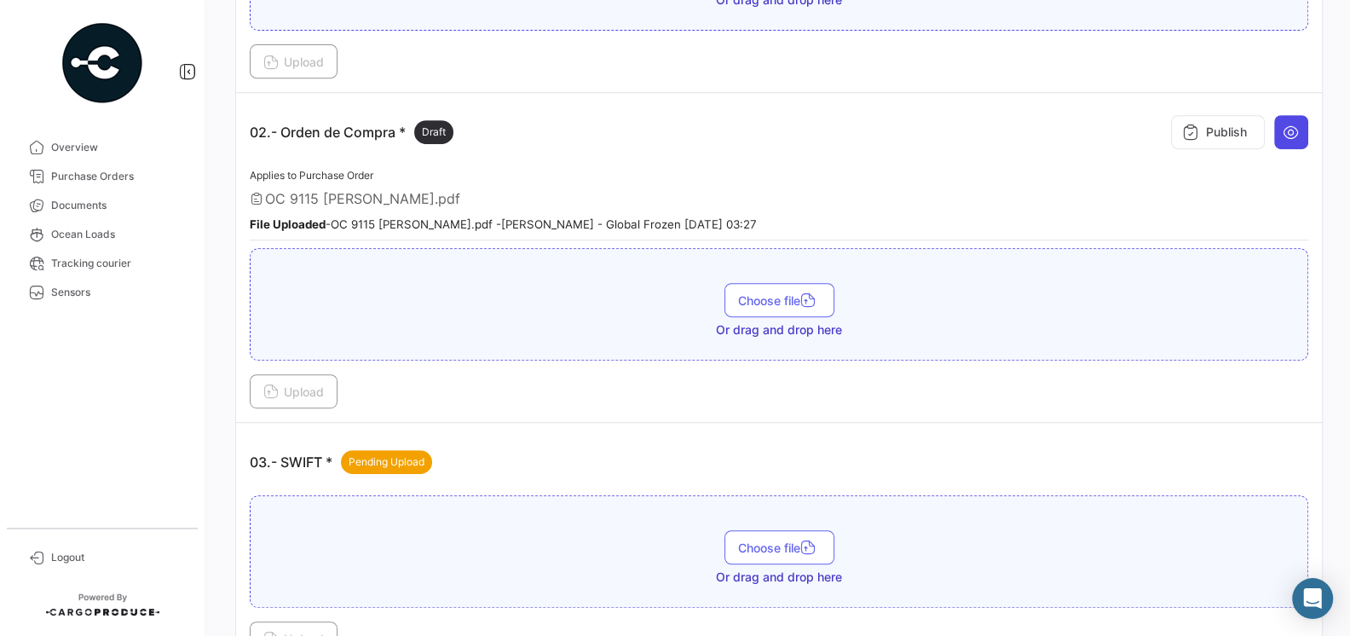
click at [1293, 128] on icon at bounding box center [1290, 132] width 17 height 17
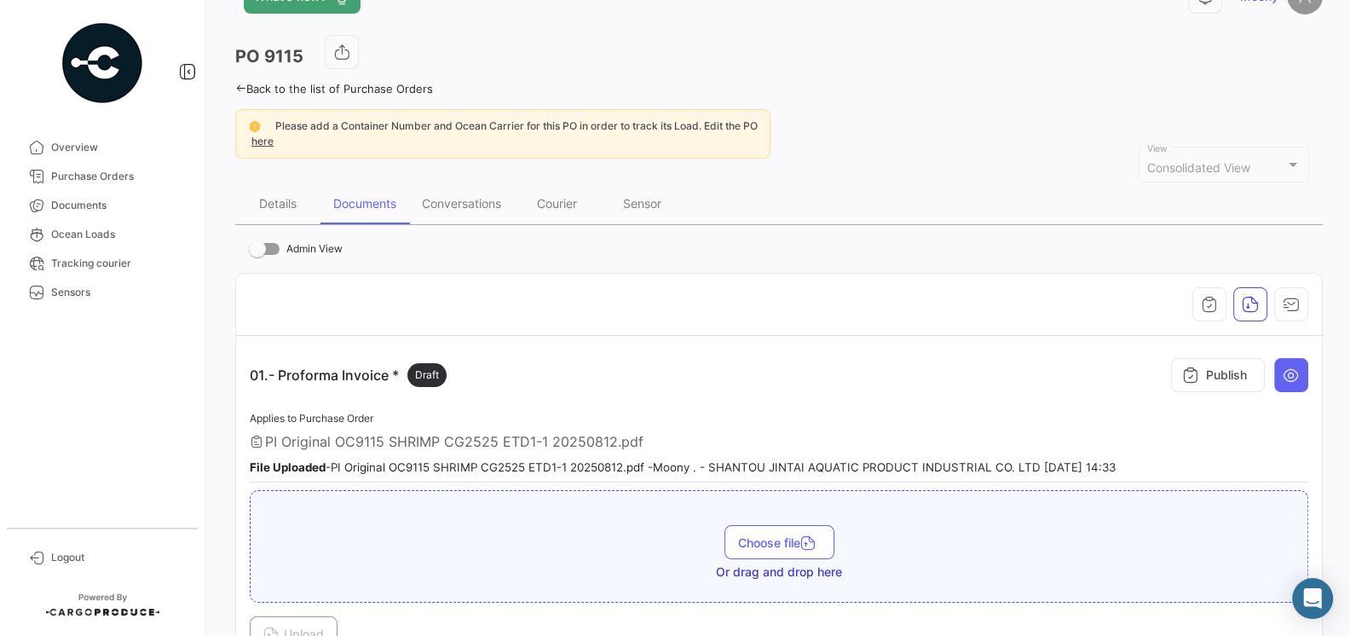
scroll to position [0, 0]
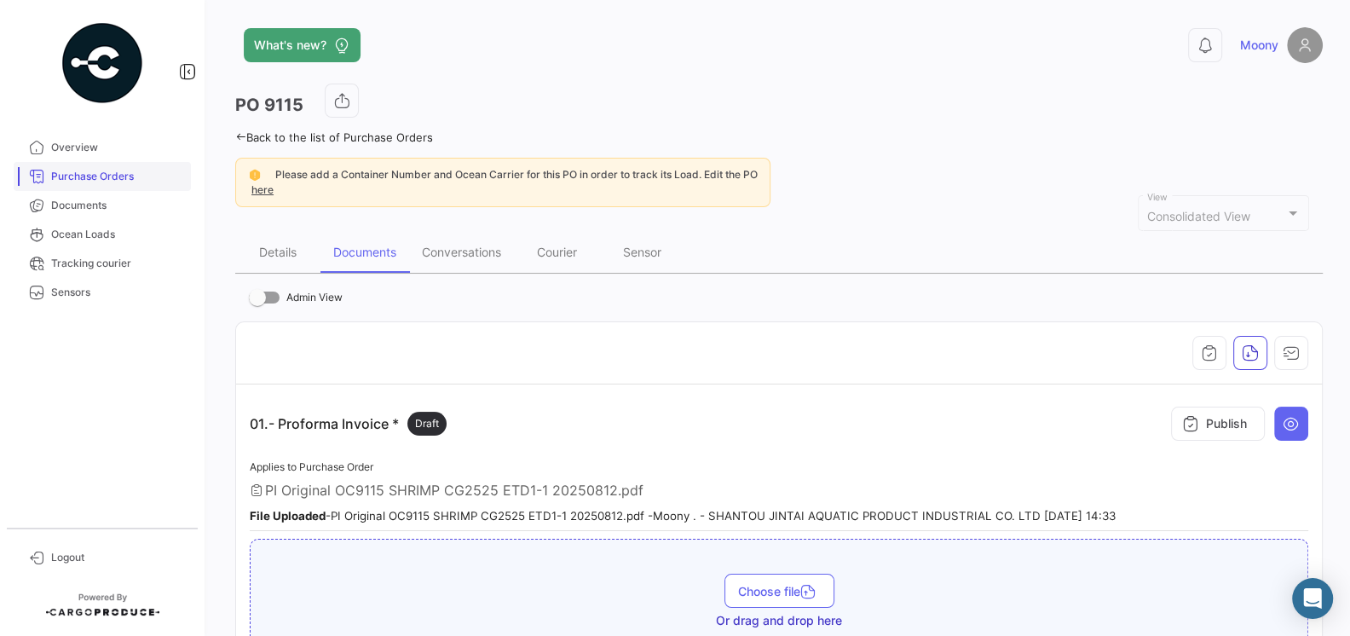
click at [78, 174] on span "Purchase Orders" at bounding box center [117, 176] width 133 height 15
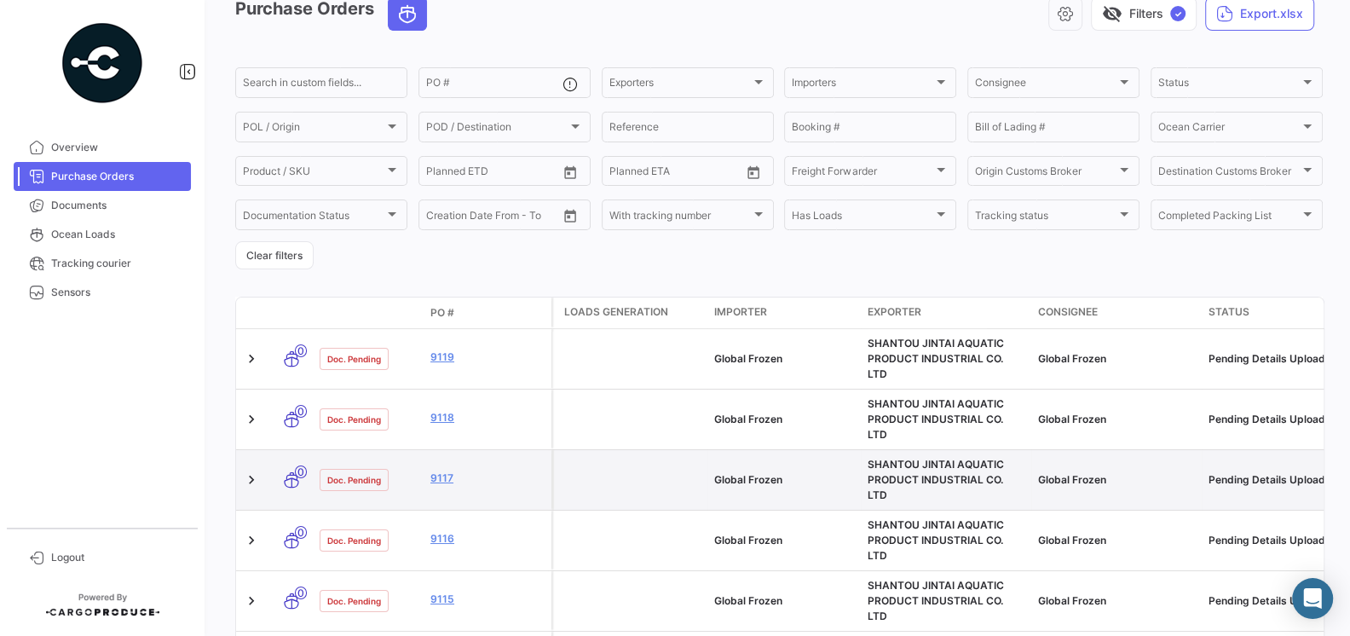
scroll to position [98, 0]
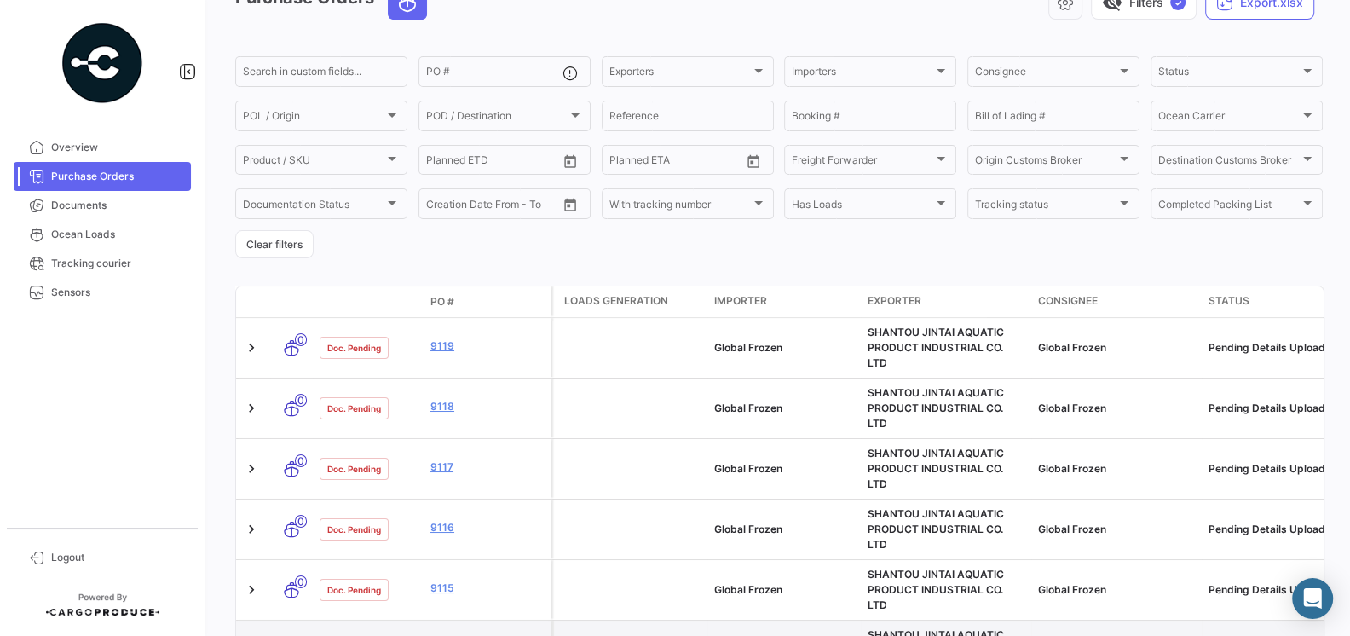
click at [447, 635] on link "9114" at bounding box center [487, 648] width 114 height 15
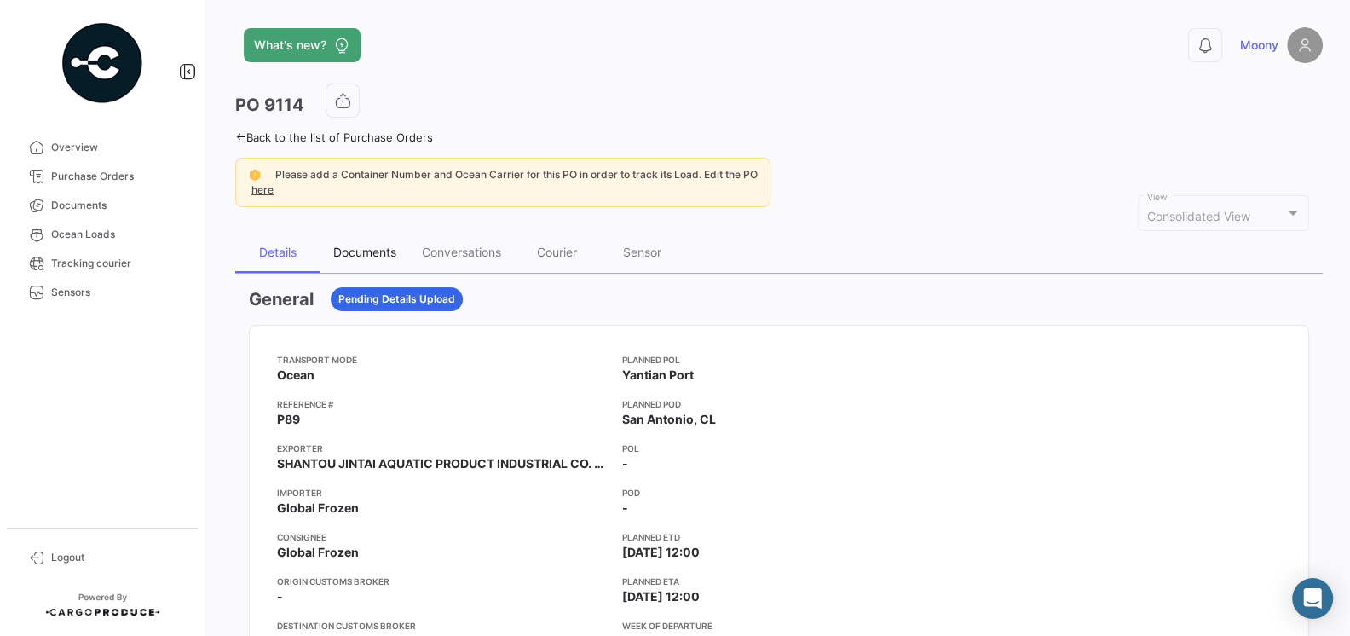
click at [374, 260] on div "Documents" at bounding box center [364, 252] width 89 height 41
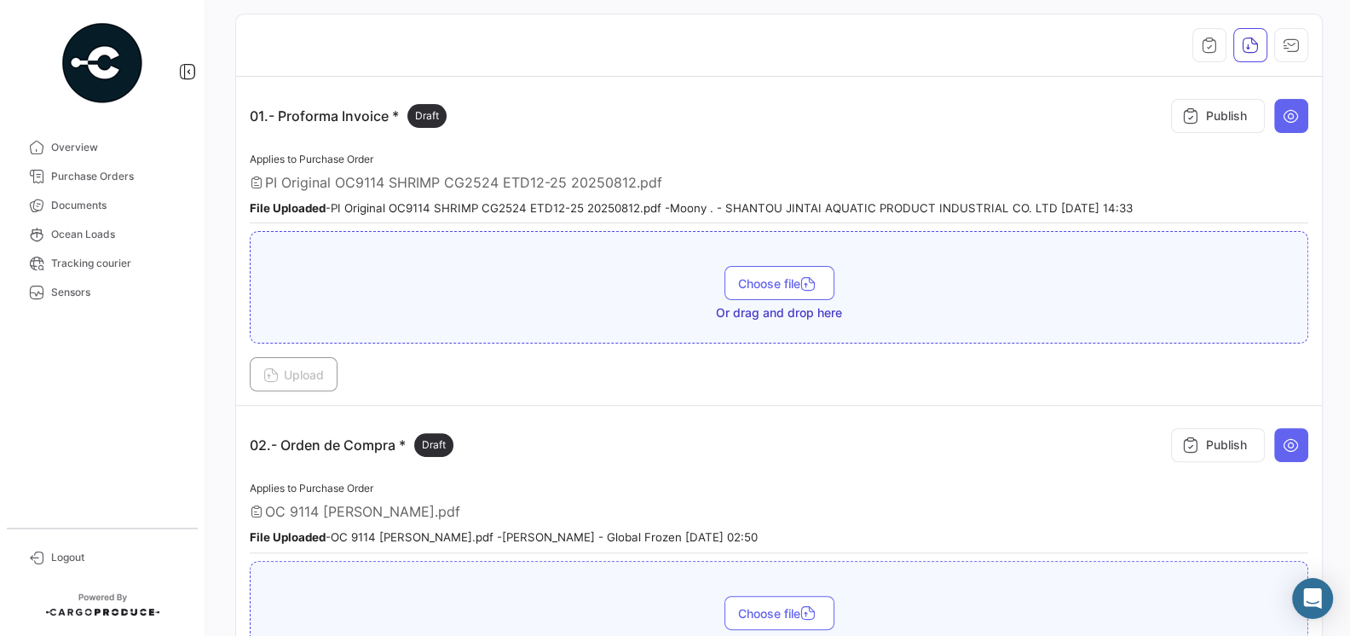
scroll to position [410, 0]
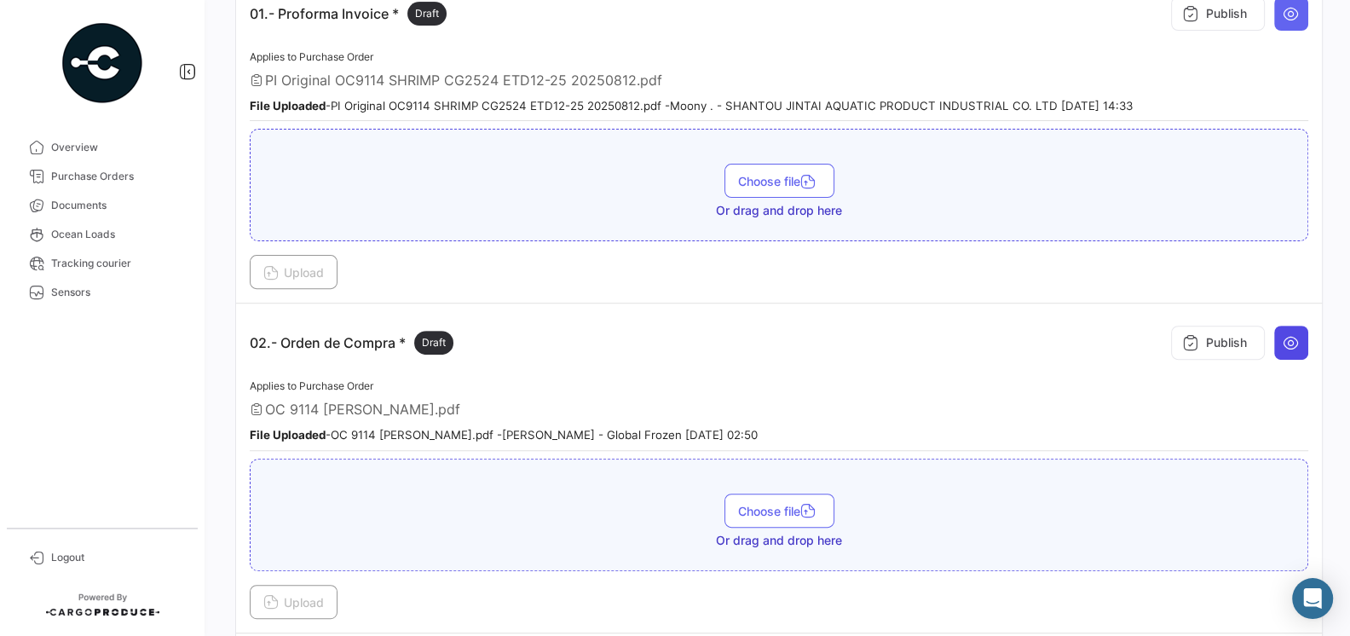
click at [1298, 337] on icon at bounding box center [1290, 342] width 17 height 17
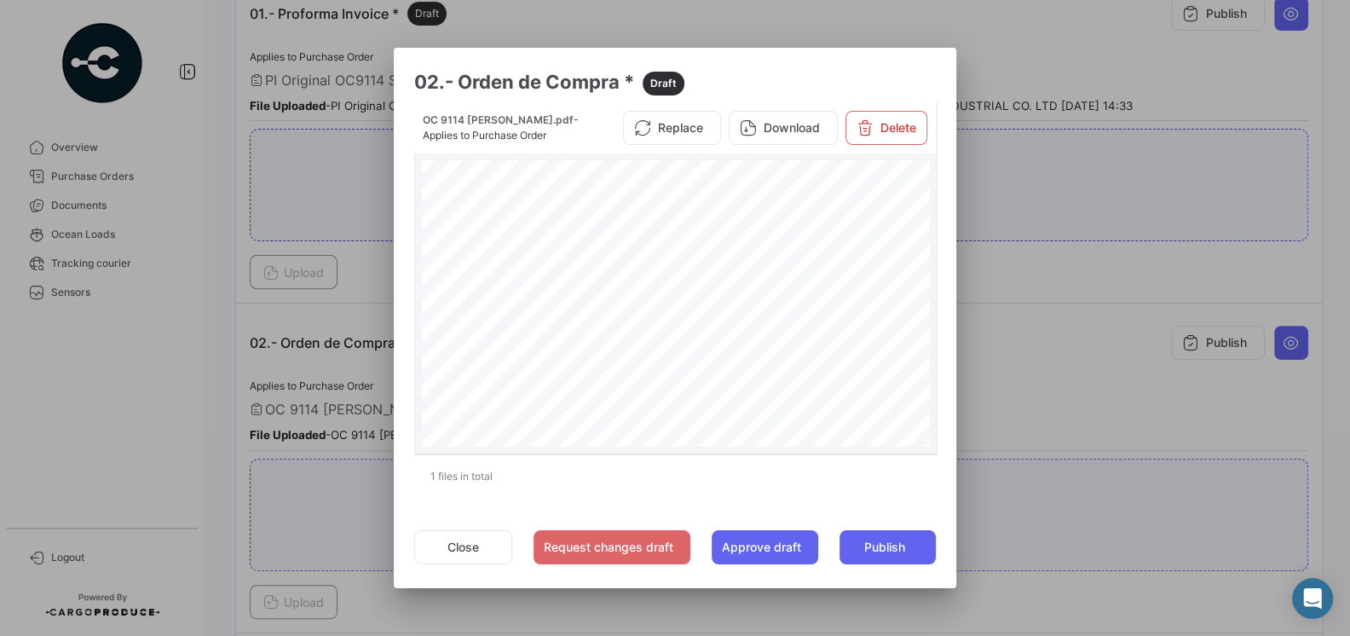
scroll to position [94, 0]
click at [461, 546] on button "Close" at bounding box center [463, 547] width 98 height 34
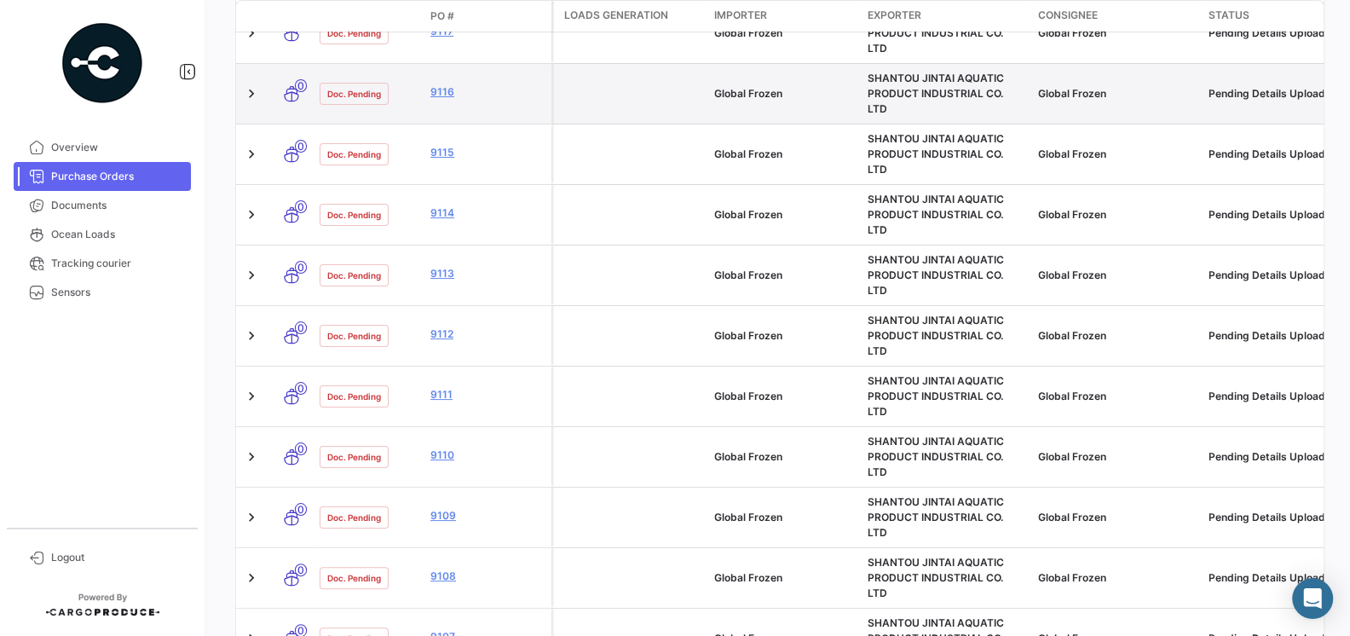
scroll to position [596, 0]
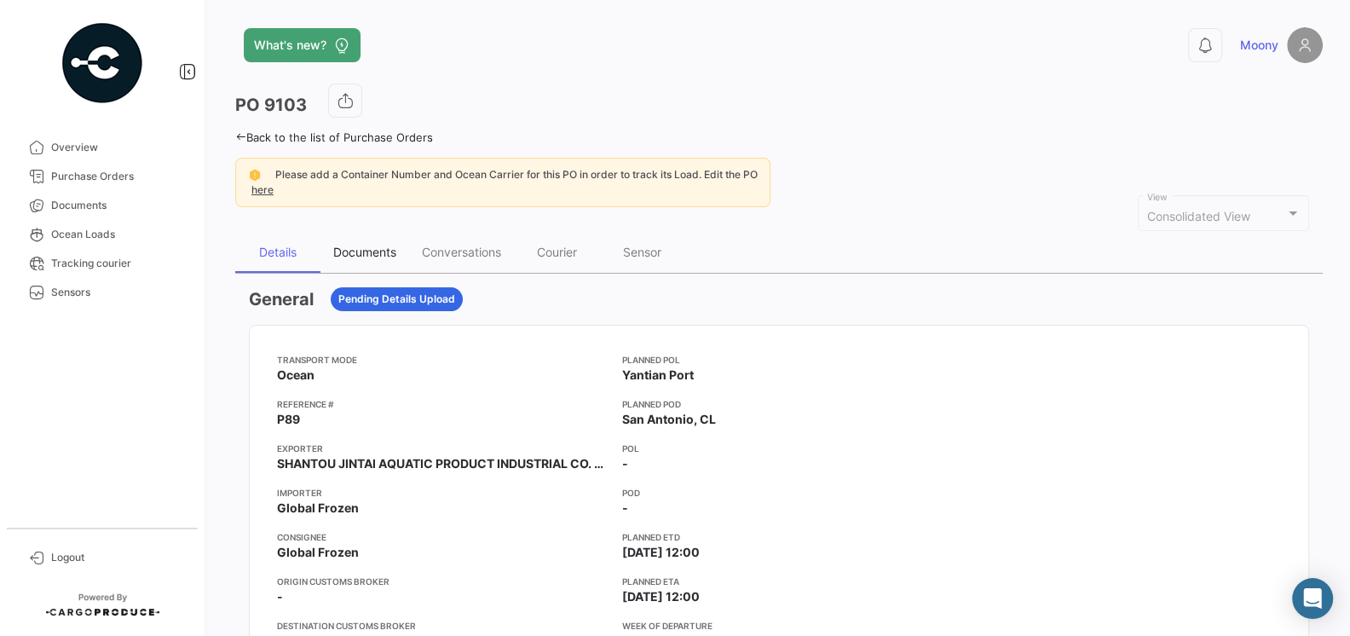
click at [371, 250] on div "Documents" at bounding box center [364, 252] width 63 height 14
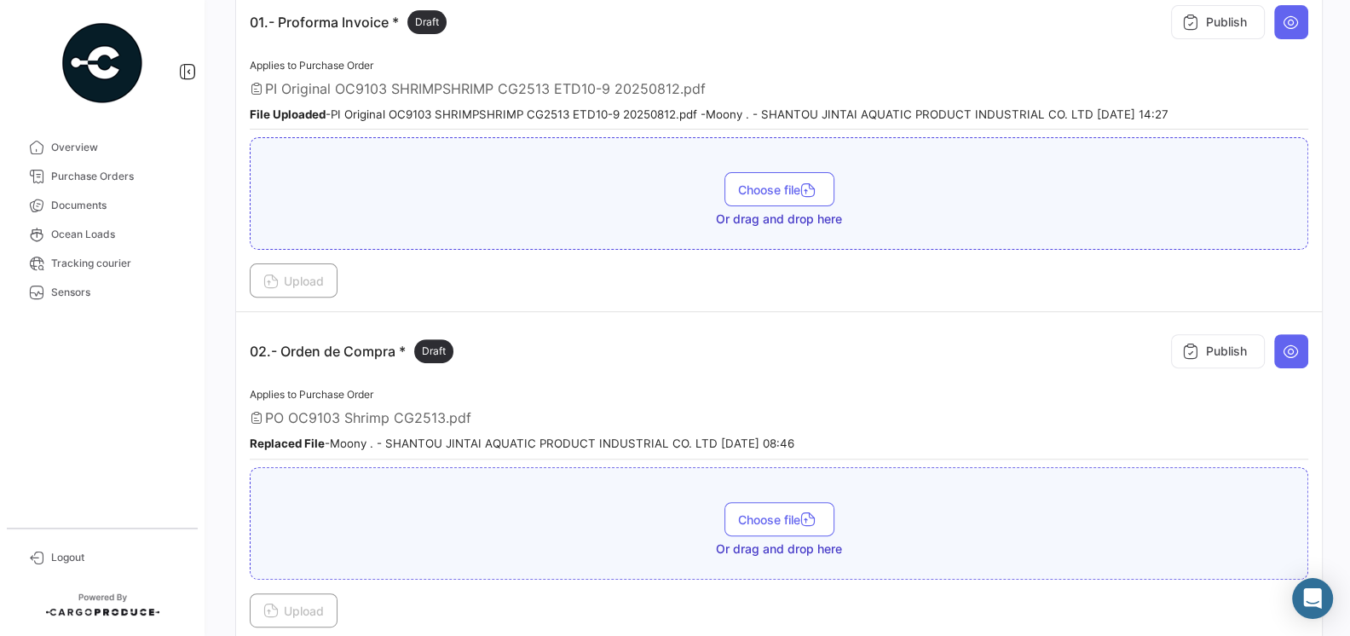
scroll to position [395, 0]
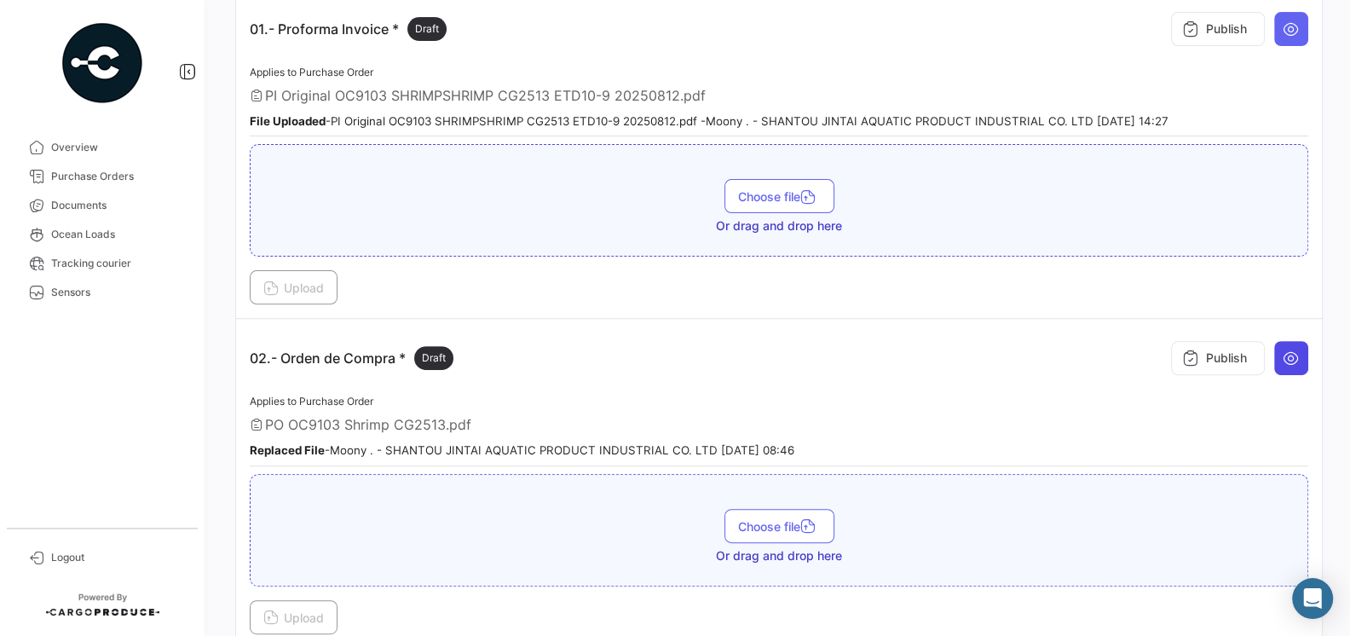
click at [1286, 352] on icon at bounding box center [1290, 357] width 17 height 17
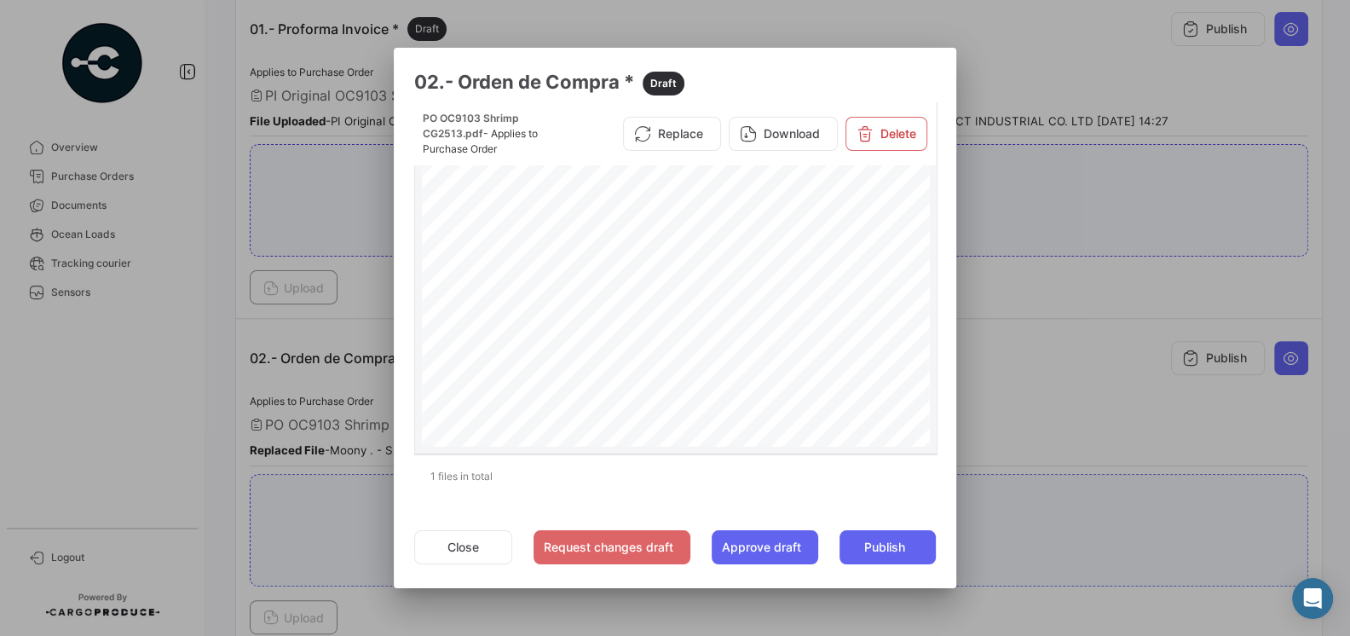
click at [848, 401] on span "Page 1" at bounding box center [857, 399] width 45 height 6
click at [1062, 430] on div at bounding box center [675, 318] width 1350 height 636
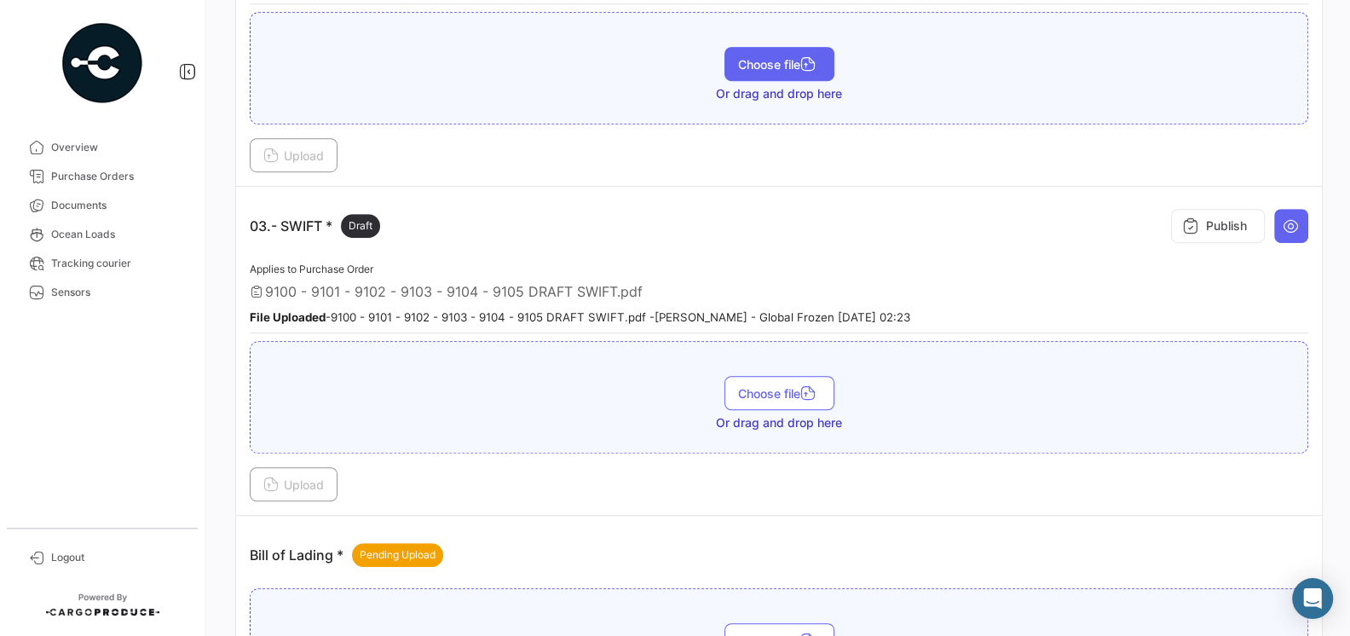
scroll to position [874, 0]
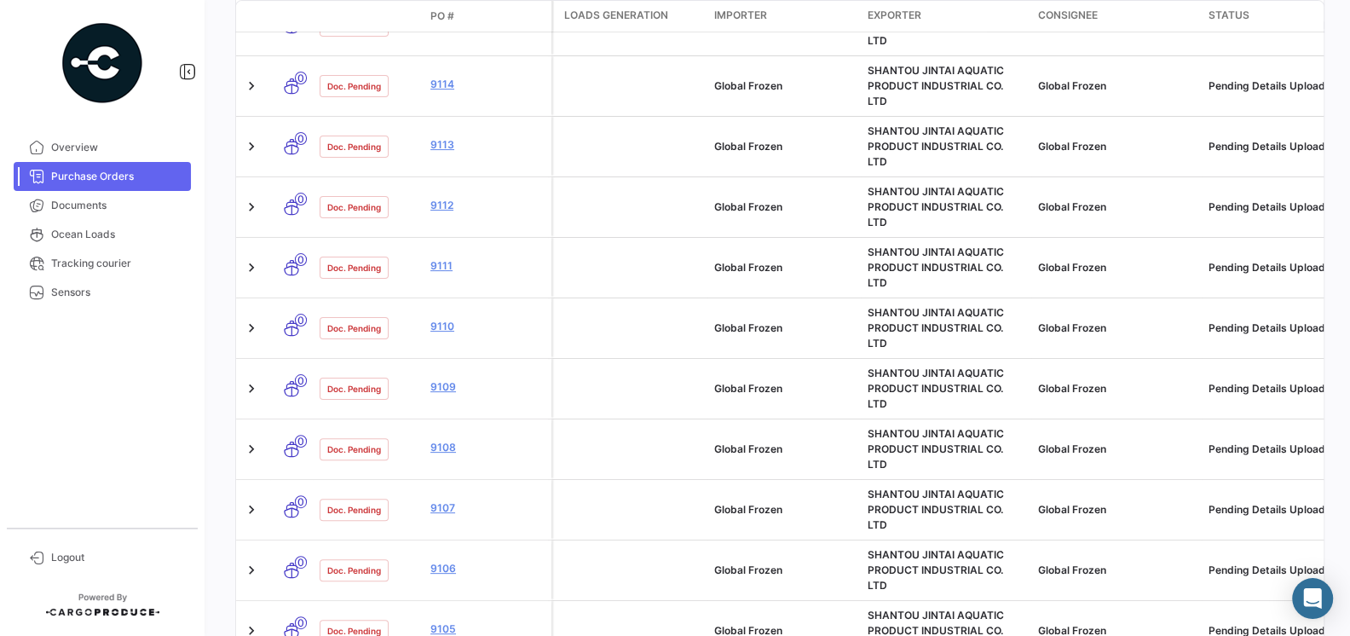
scroll to position [665, 0]
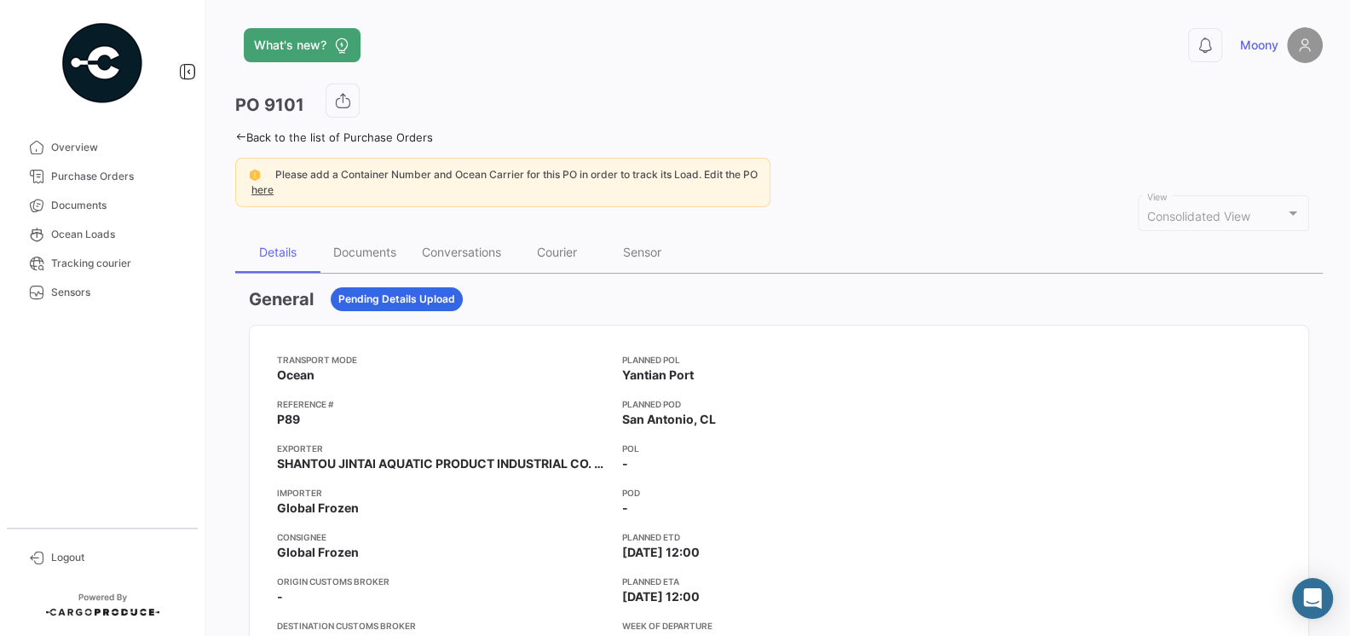
scroll to position [1, 0]
click at [359, 256] on div "Documents" at bounding box center [364, 251] width 63 height 14
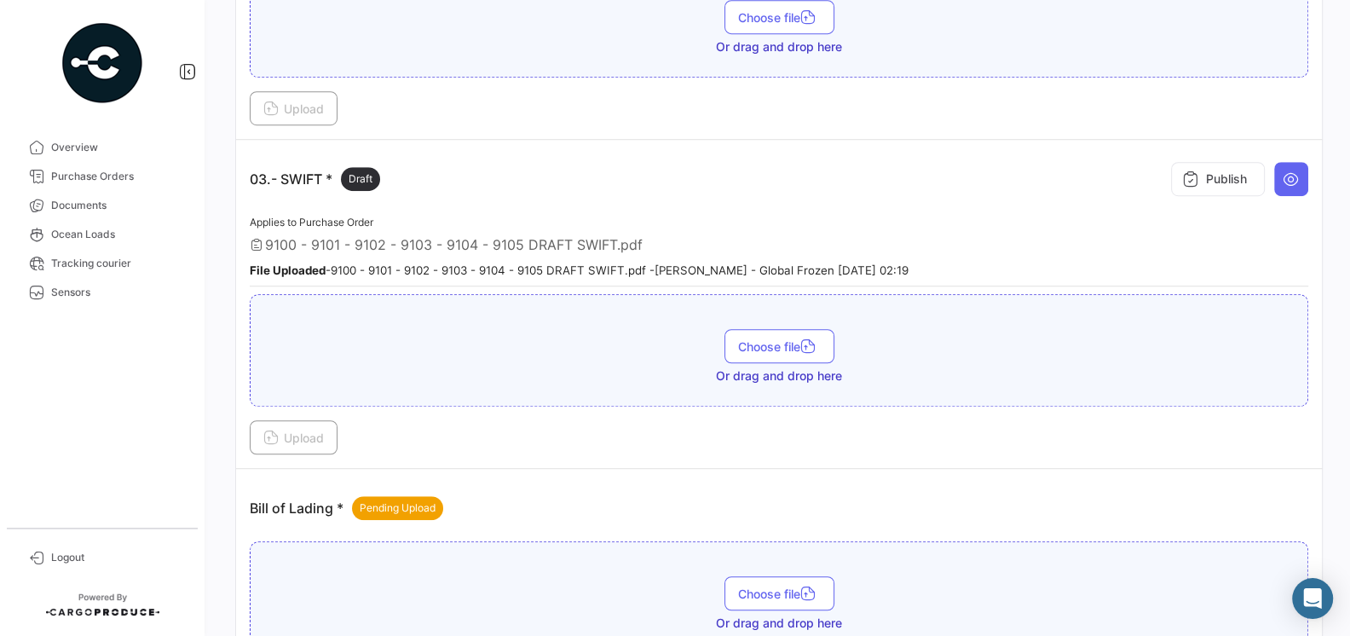
scroll to position [822, 0]
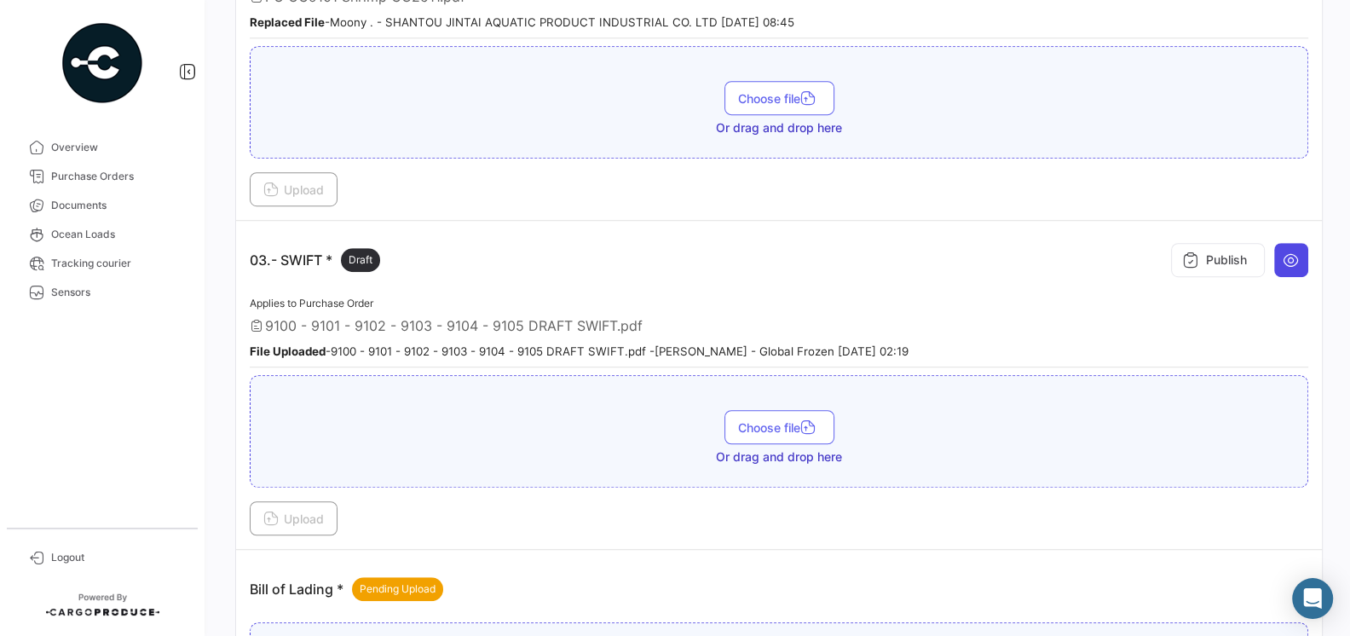
click at [1285, 264] on button at bounding box center [1291, 260] width 34 height 34
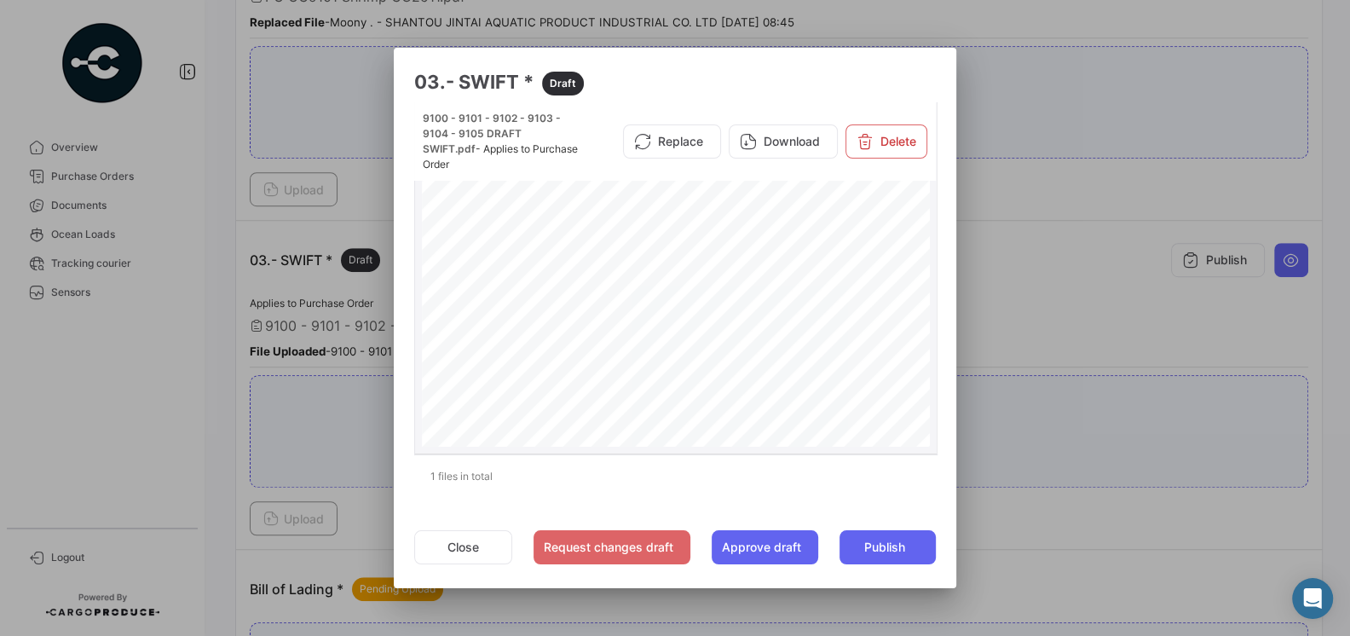
scroll to position [0, 0]
click at [312, 343] on div at bounding box center [675, 318] width 1350 height 636
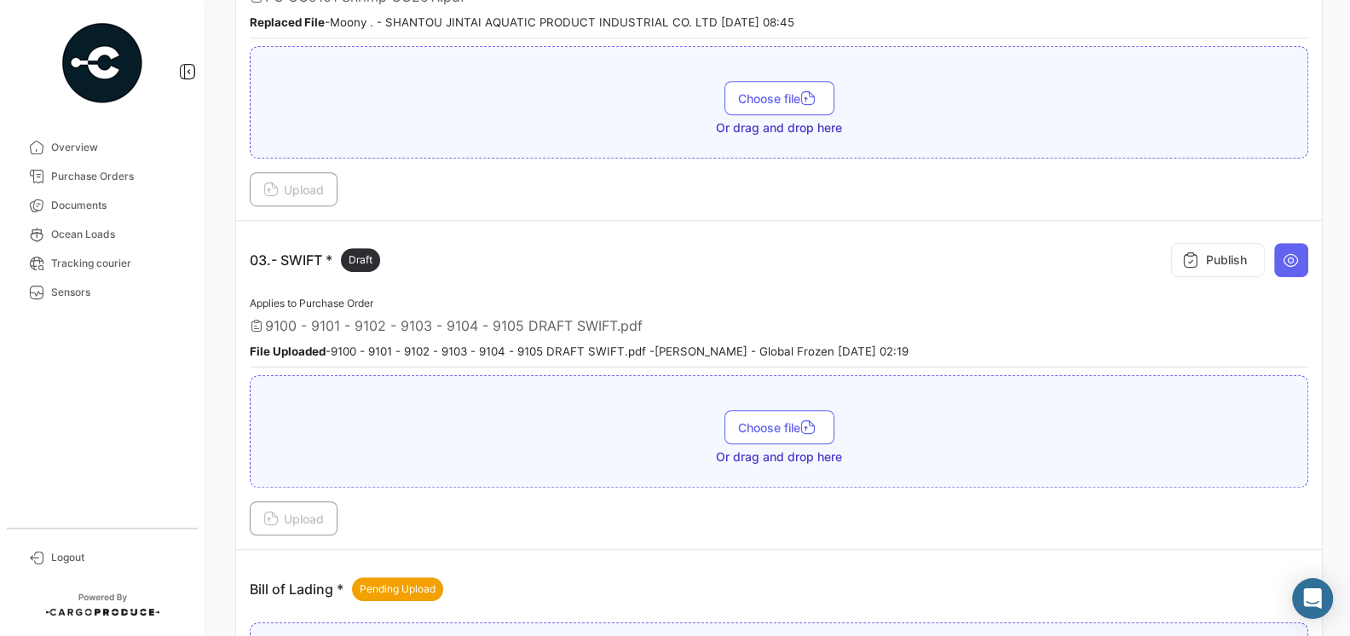
click at [396, 344] on small "File Uploaded - 9100 - 9101 - 9102 - 9103 - 9104 - 9105 DRAFT SWIFT.pdf - [PERS…" at bounding box center [579, 351] width 659 height 14
click at [672, 344] on small "File Uploaded - 9100 - 9101 - 9102 - 9103 - 9104 - 9105 DRAFT SWIFT.pdf - [PERS…" at bounding box center [579, 351] width 659 height 14
click at [642, 344] on small "File Uploaded - 9100 - 9101 - 9102 - 9103 - 9104 - 9105 DRAFT SWIFT.pdf - [PERS…" at bounding box center [579, 351] width 659 height 14
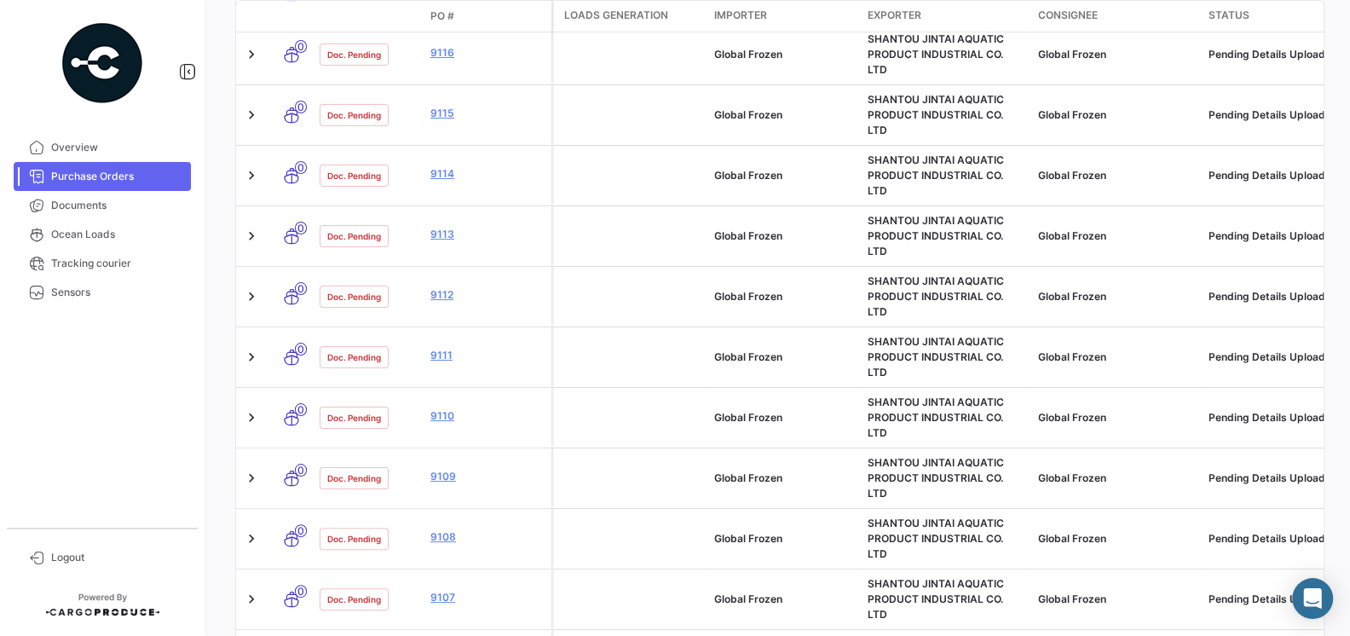
scroll to position [789, 0]
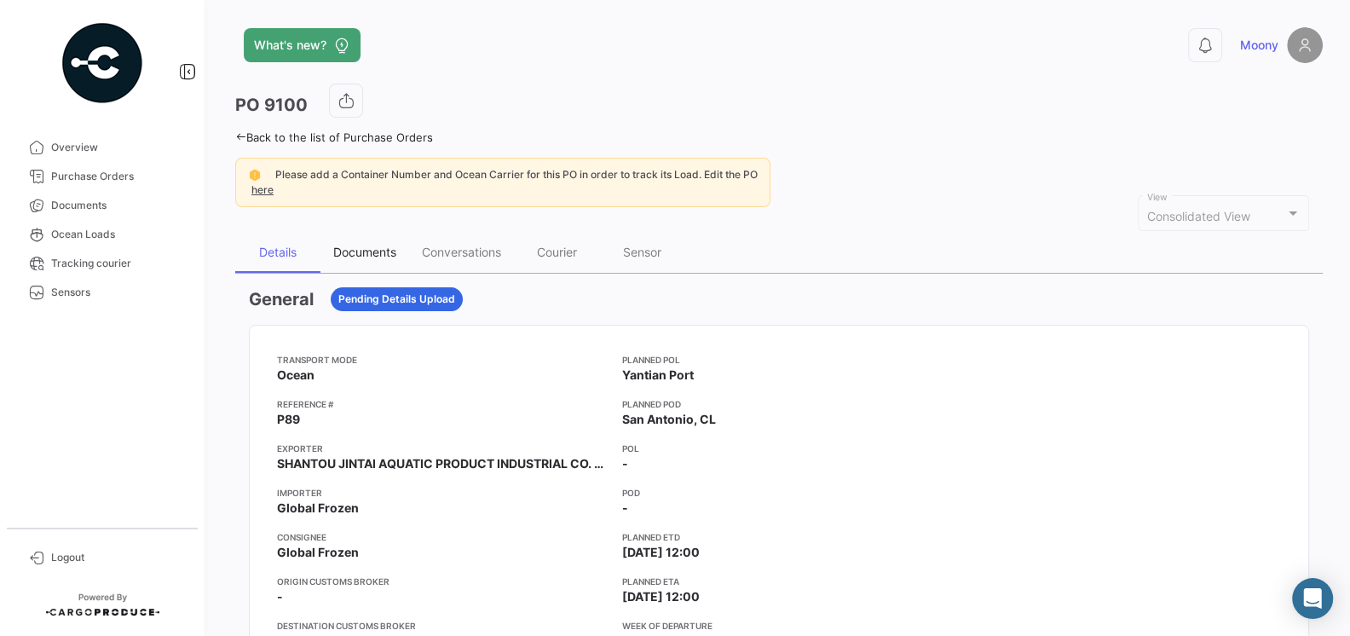
click at [360, 249] on div "Documents" at bounding box center [364, 252] width 63 height 14
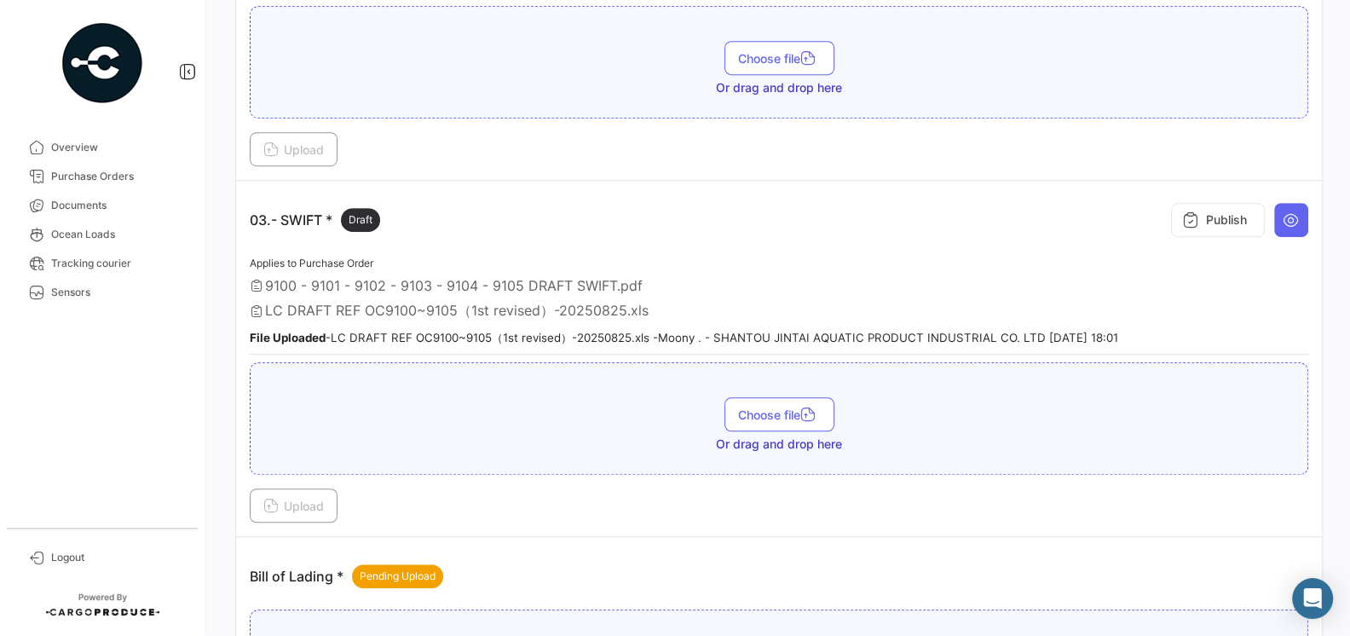
scroll to position [731, 0]
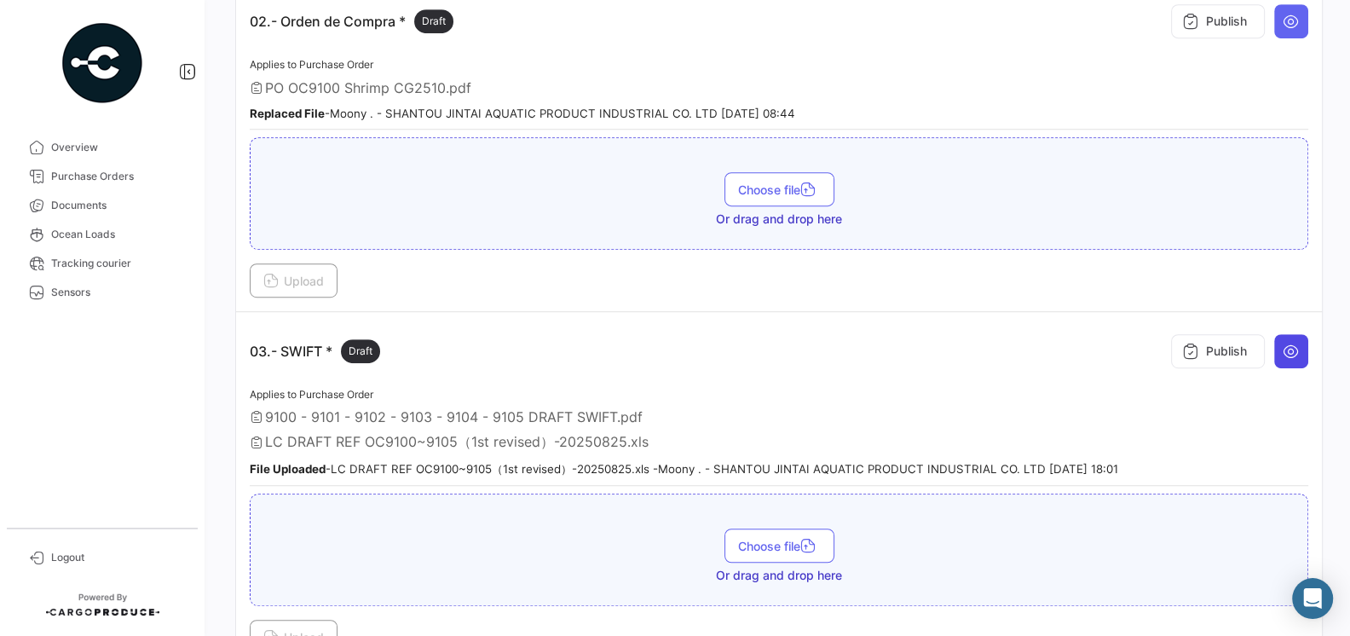
click at [1290, 343] on icon at bounding box center [1290, 351] width 17 height 17
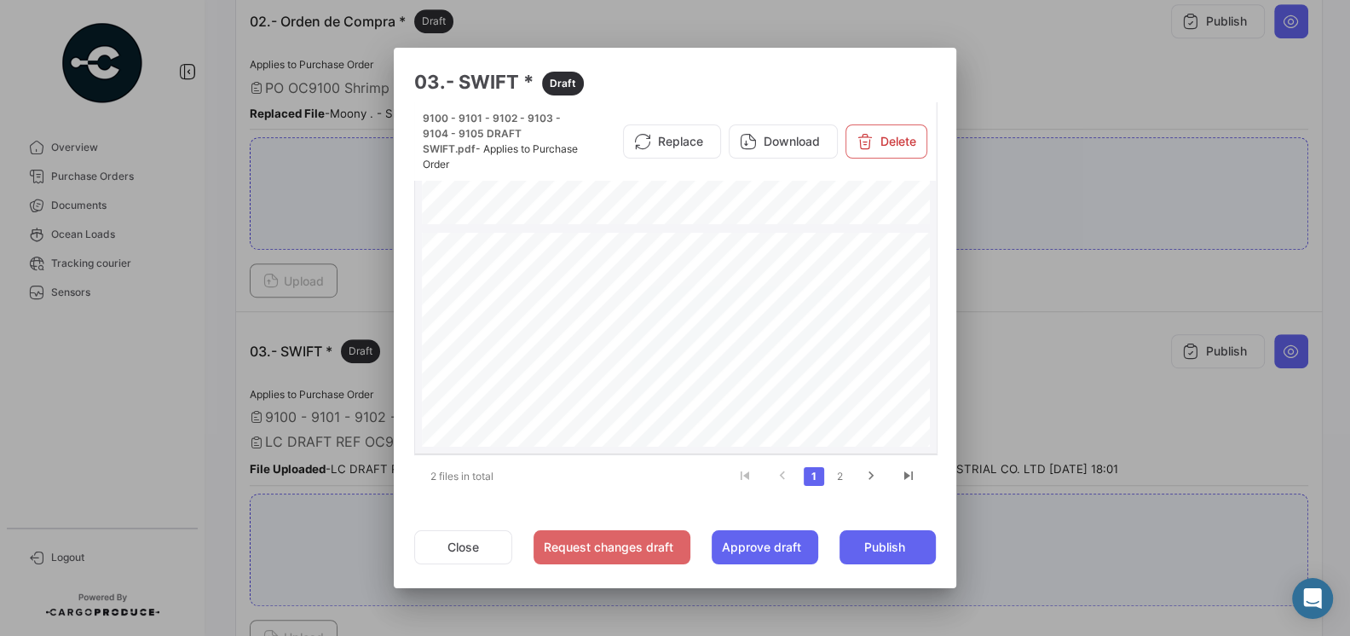
scroll to position [1046, 0]
click at [874, 479] on icon "go to next page" at bounding box center [871, 478] width 22 height 20
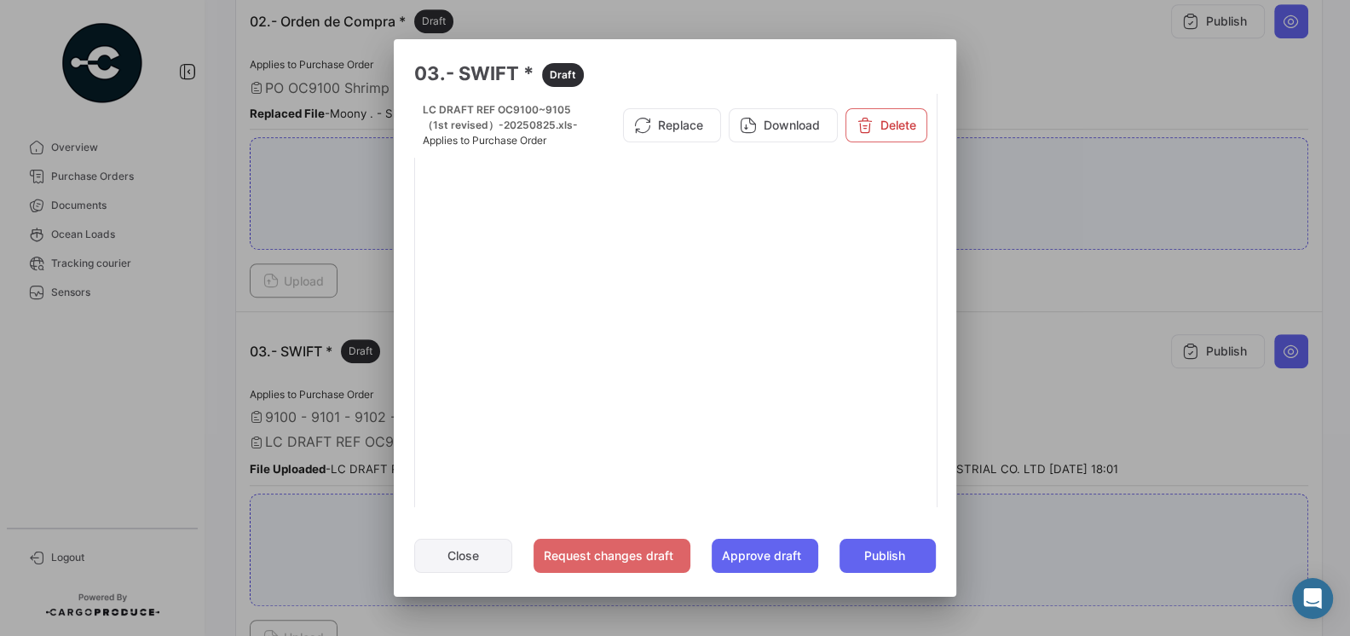
click at [488, 549] on button "Close" at bounding box center [463, 555] width 98 height 34
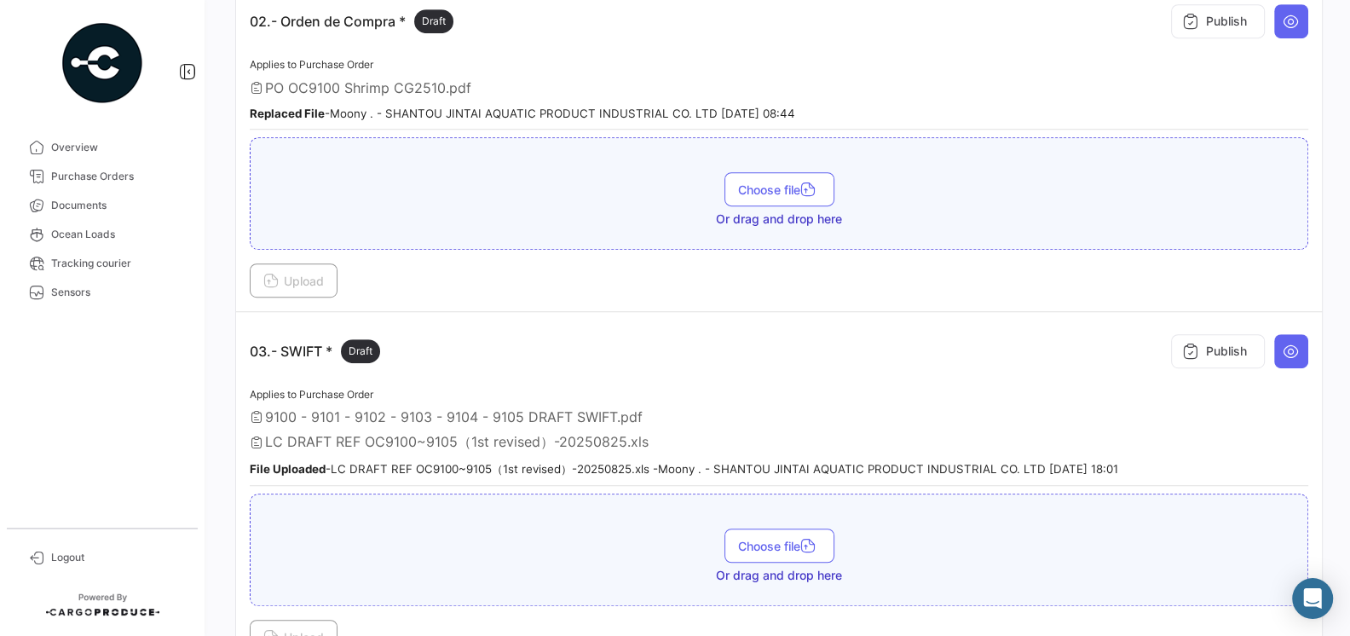
click at [668, 408] on div "9100 - 9101 - 9102 - 9103 - 9104 - 9105 DRAFT SWIFT.pdf" at bounding box center [779, 416] width 1058 height 17
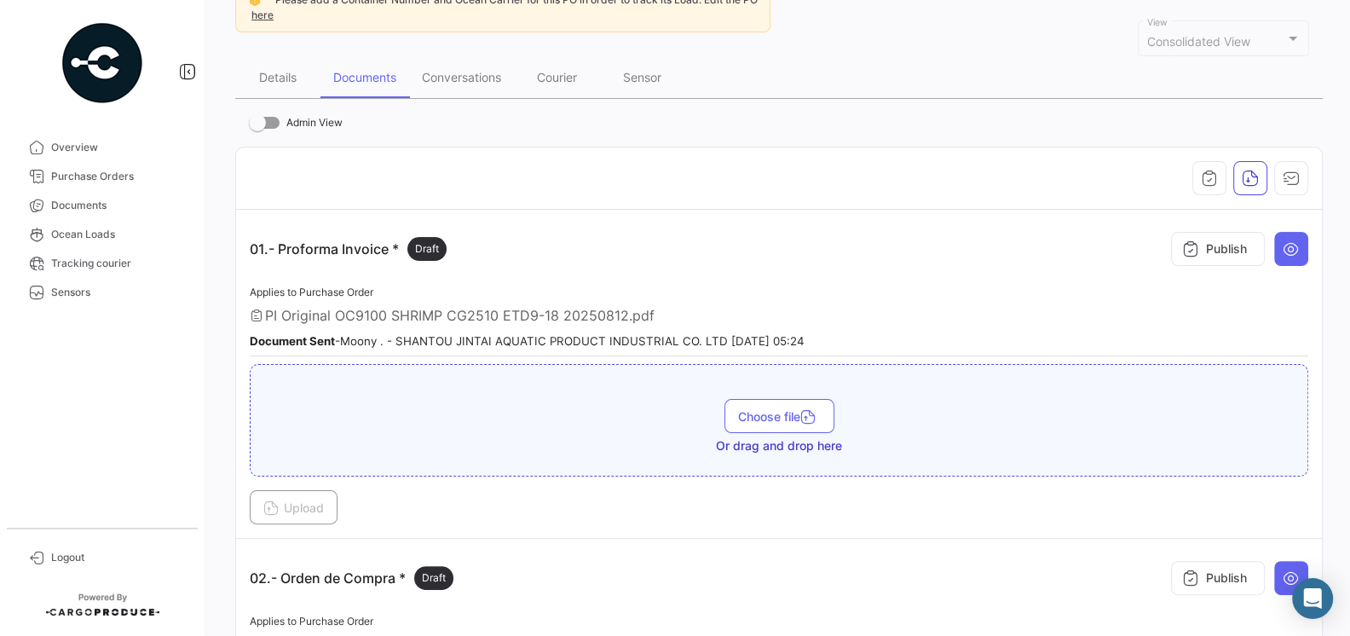
scroll to position [0, 0]
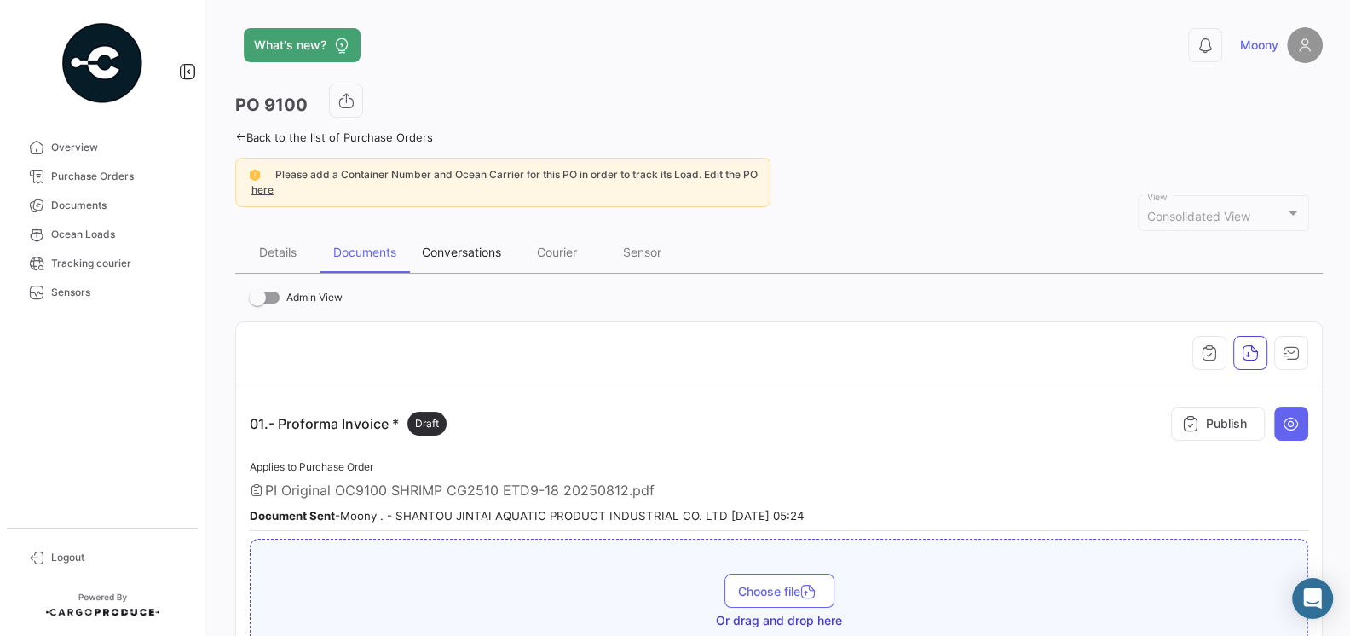
click at [467, 252] on div "Conversations" at bounding box center [461, 252] width 79 height 14
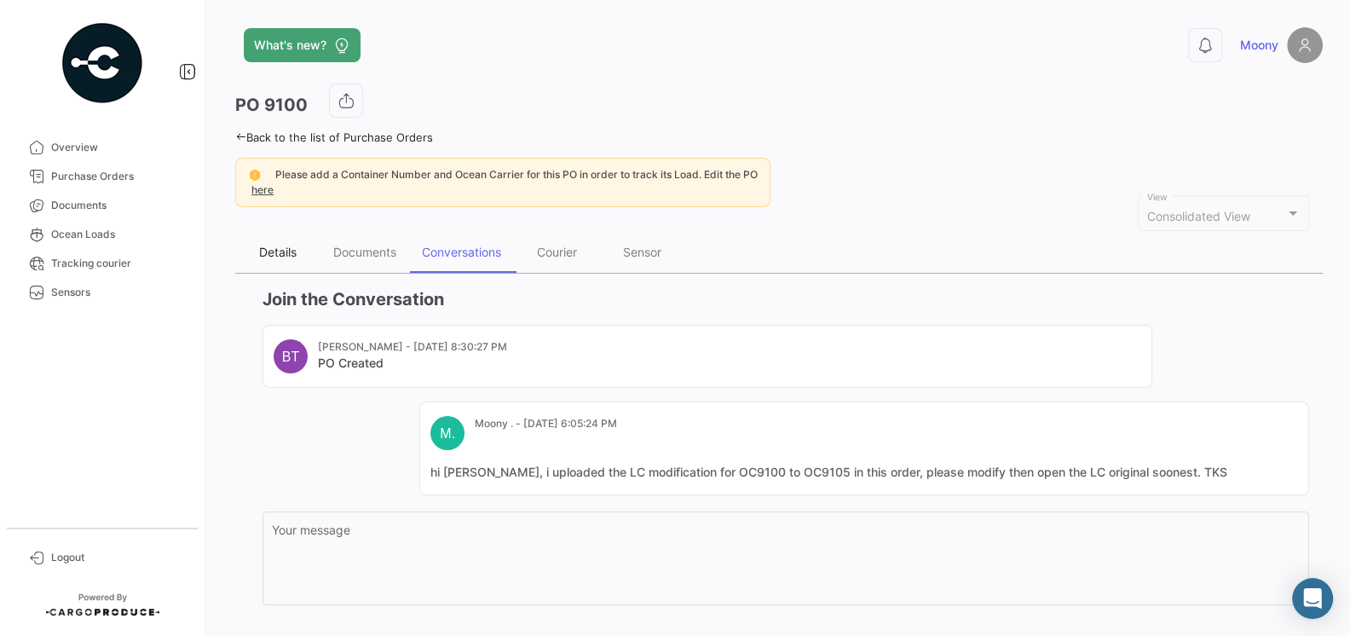
click at [266, 252] on div "Details" at bounding box center [277, 252] width 37 height 14
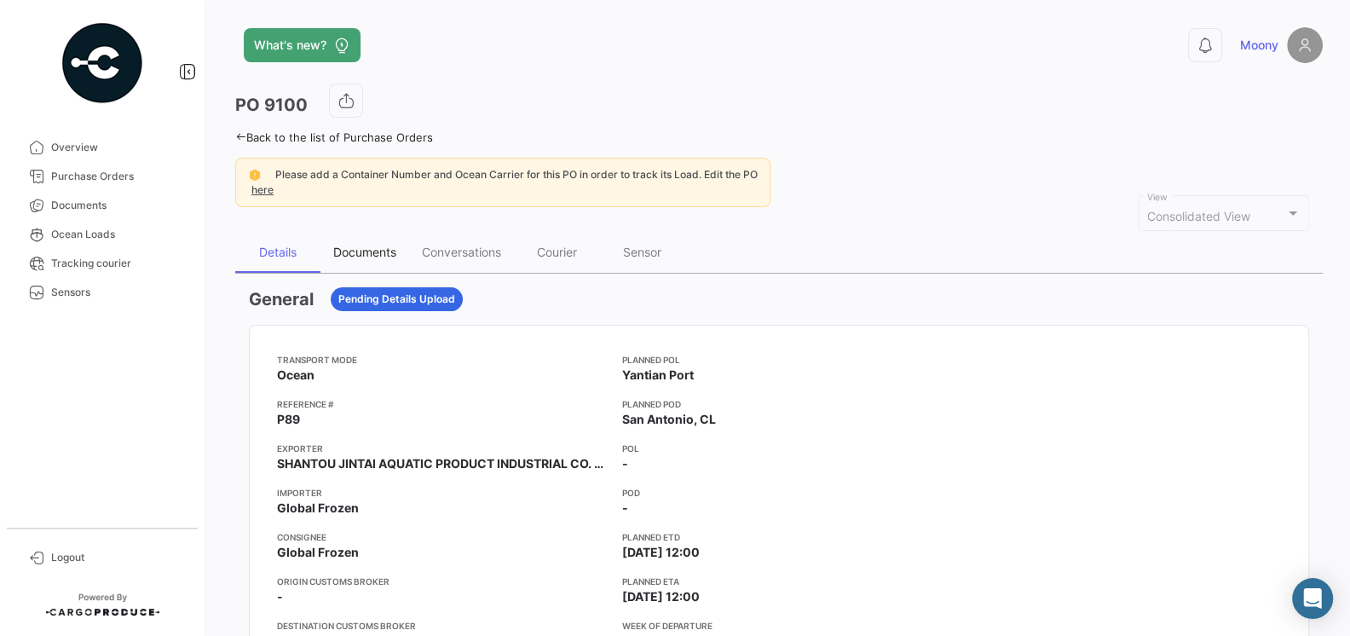
click at [347, 248] on div "Documents" at bounding box center [364, 252] width 63 height 14
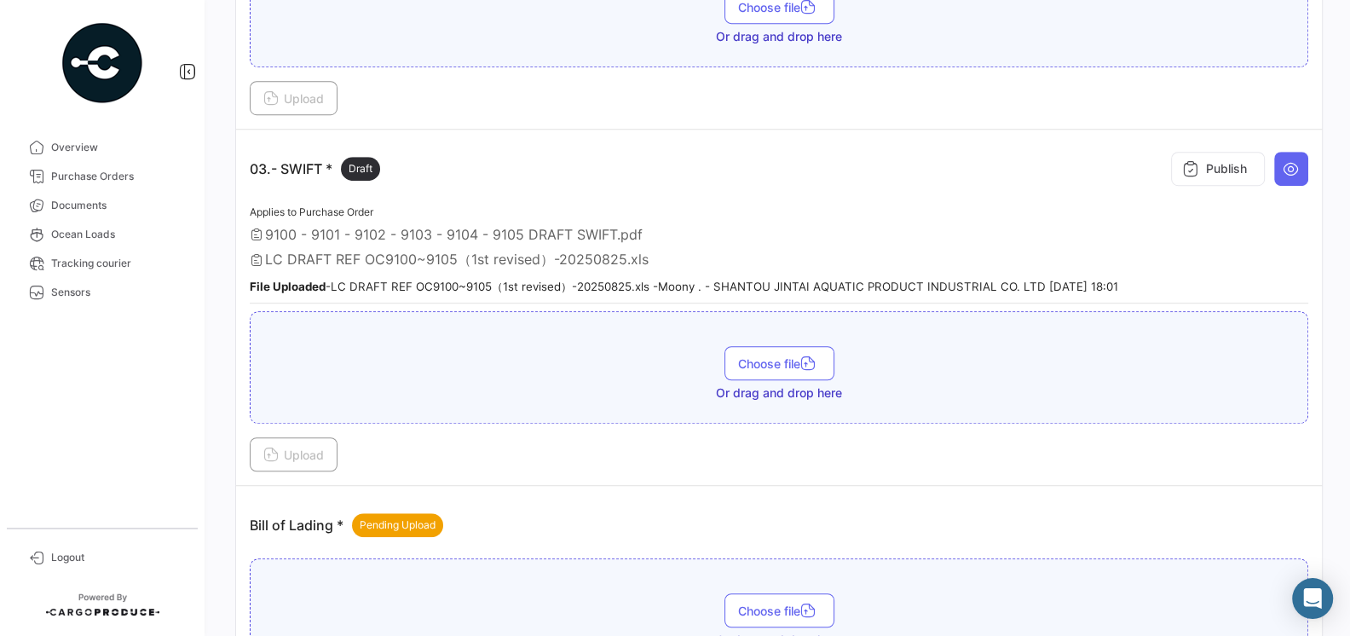
scroll to position [920, 0]
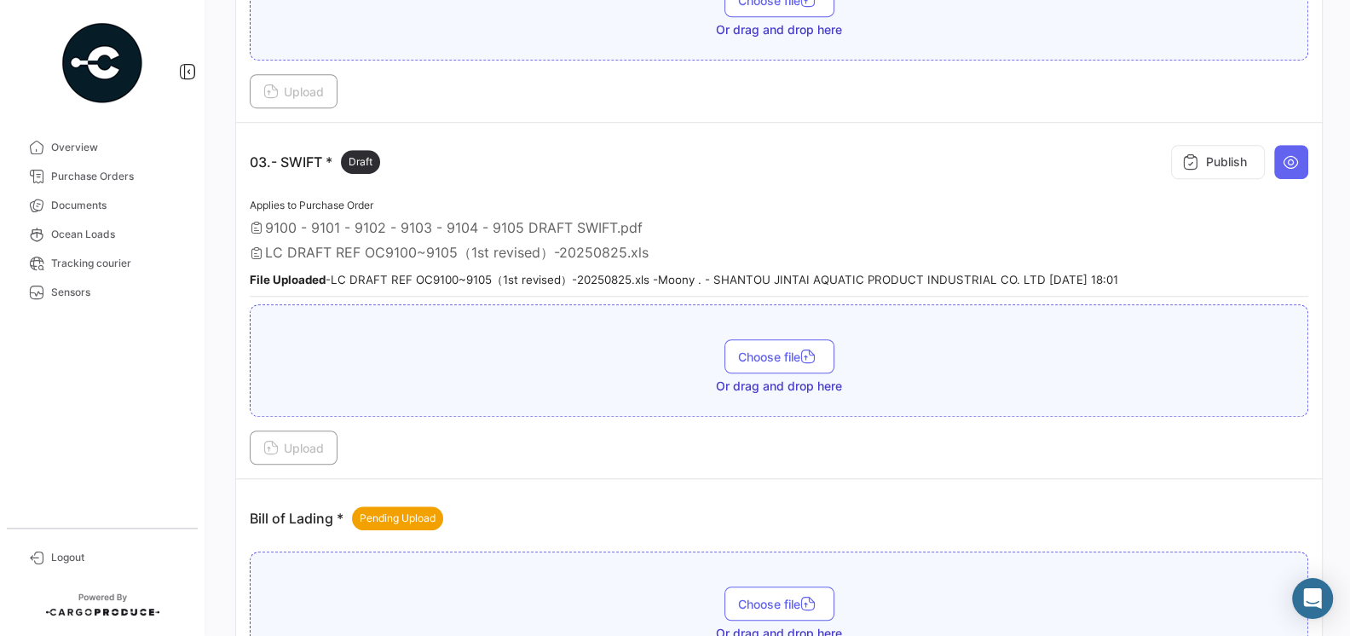
click at [729, 273] on small "File Uploaded - LC DRAFT REF OC9100~9105（1st revised）-20250825.xls - Moony . - …" at bounding box center [684, 280] width 868 height 14
click at [1277, 150] on button at bounding box center [1291, 162] width 34 height 34
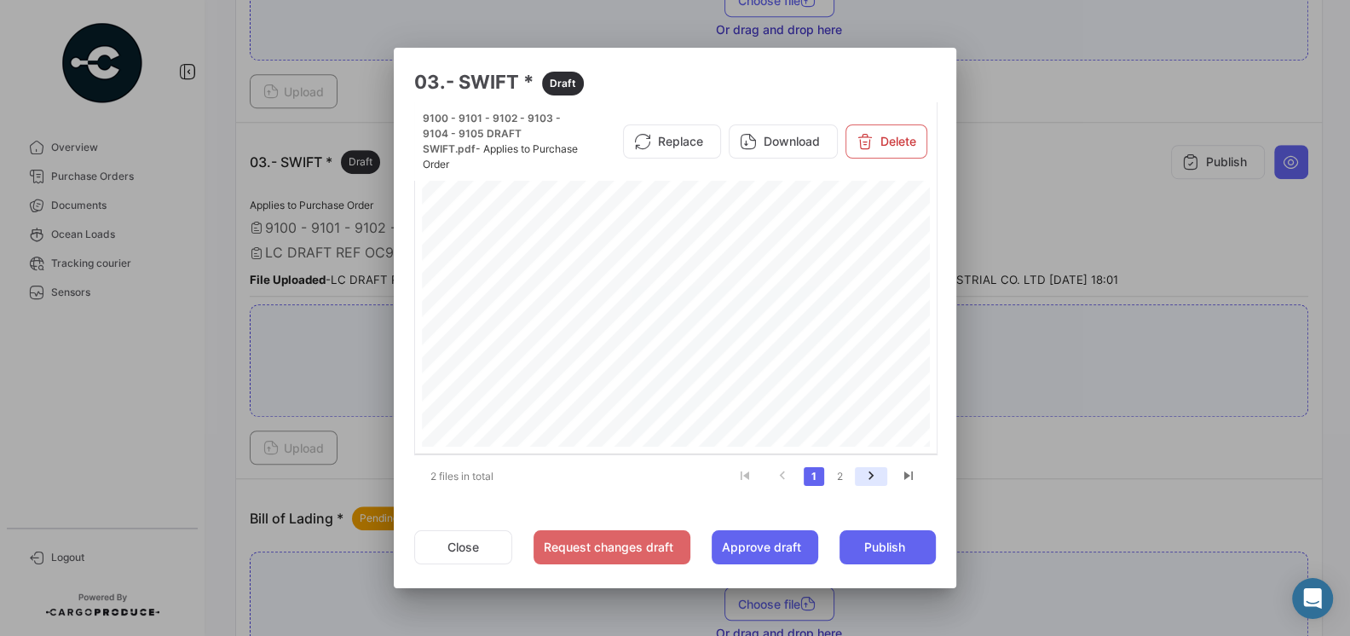
click at [864, 475] on icon "go to next page" at bounding box center [871, 478] width 22 height 20
